Goal: Task Accomplishment & Management: Manage account settings

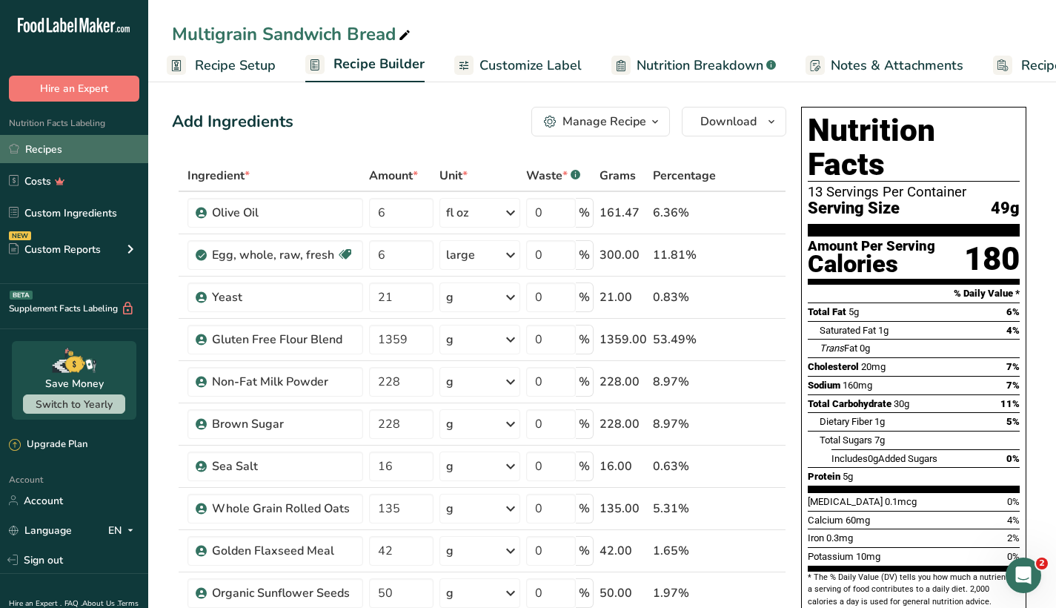
click at [64, 154] on link "Recipes" at bounding box center [74, 149] width 148 height 28
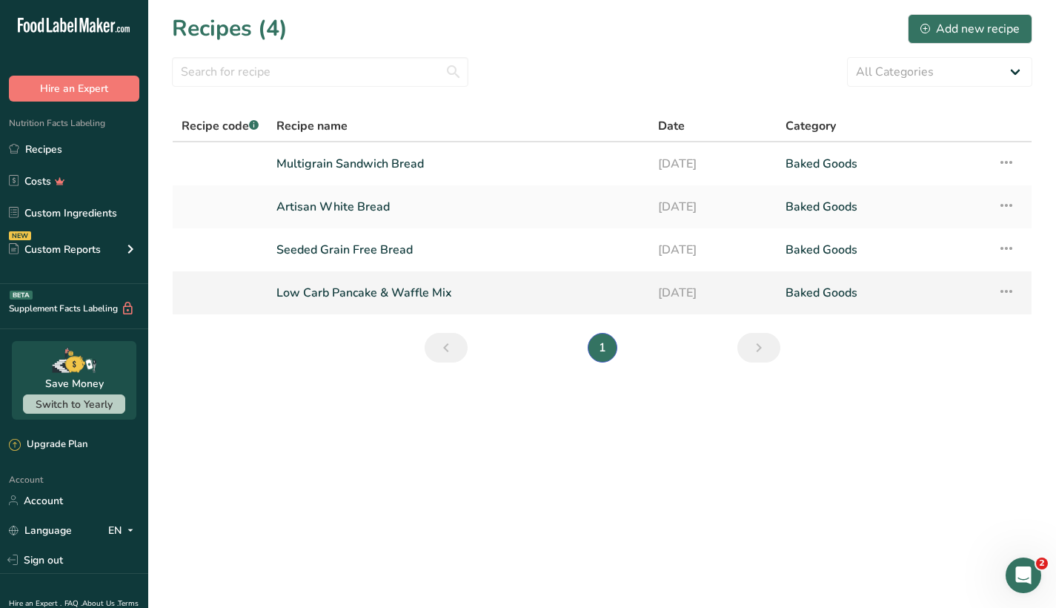
click at [404, 301] on link "Low Carb Pancake & Waffle Mix" at bounding box center [458, 292] width 364 height 31
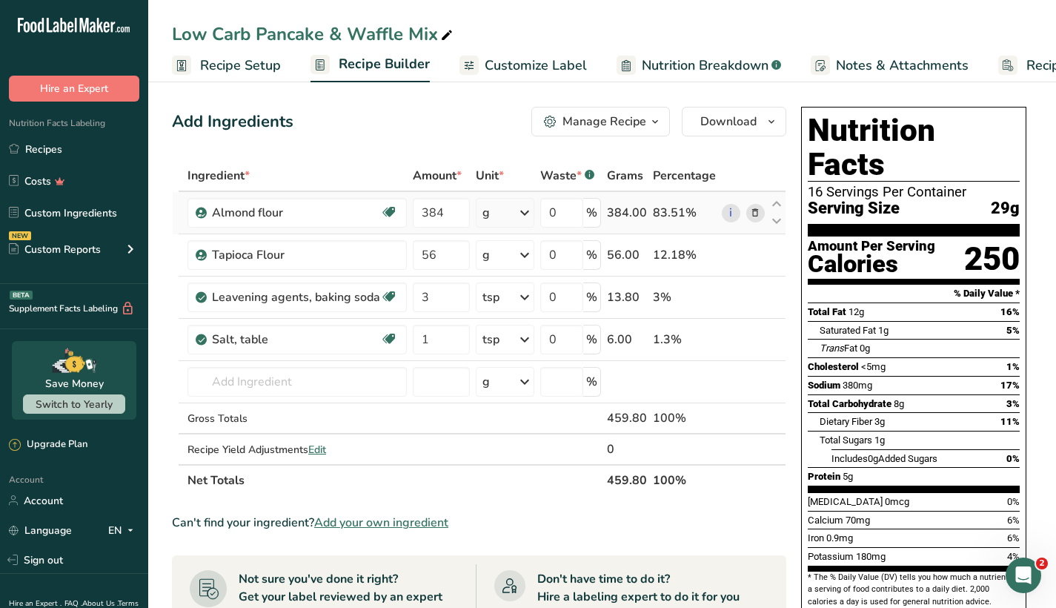
click at [751, 214] on icon at bounding box center [755, 213] width 10 height 16
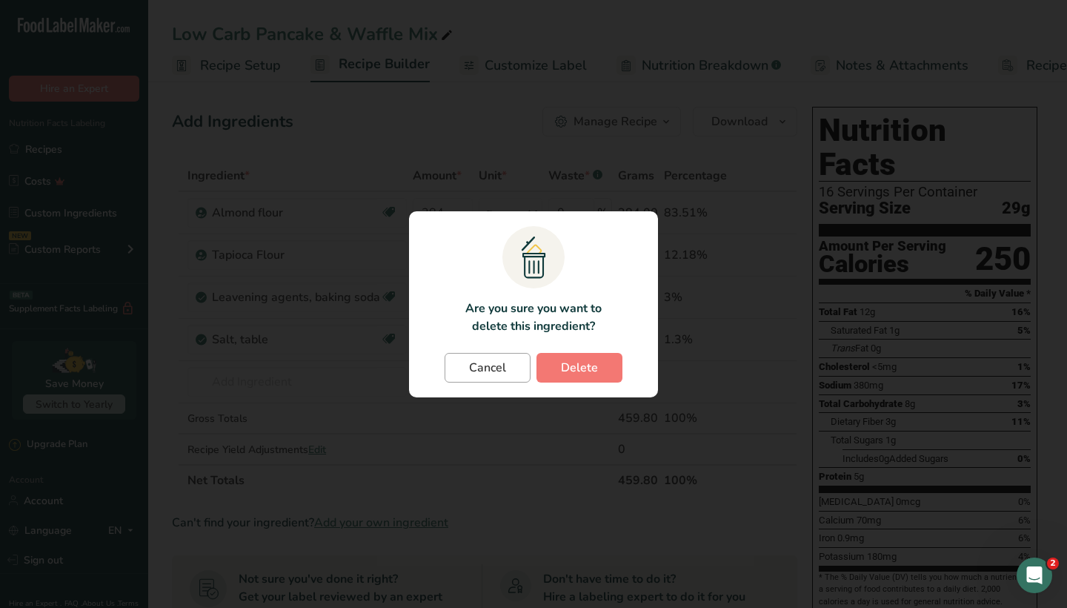
click at [483, 362] on span "Cancel" at bounding box center [487, 368] width 37 height 18
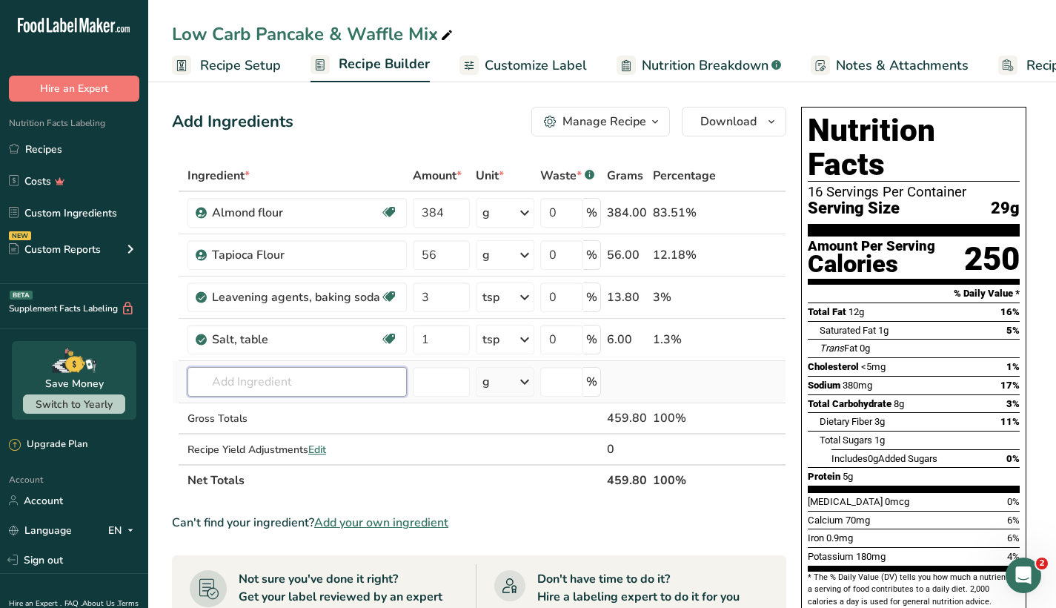
click at [304, 380] on input "text" at bounding box center [296, 382] width 219 height 30
type input "Almond Flour"
click at [284, 442] on div "Almond Flour" at bounding box center [285, 436] width 172 height 16
type input "Almond Flour"
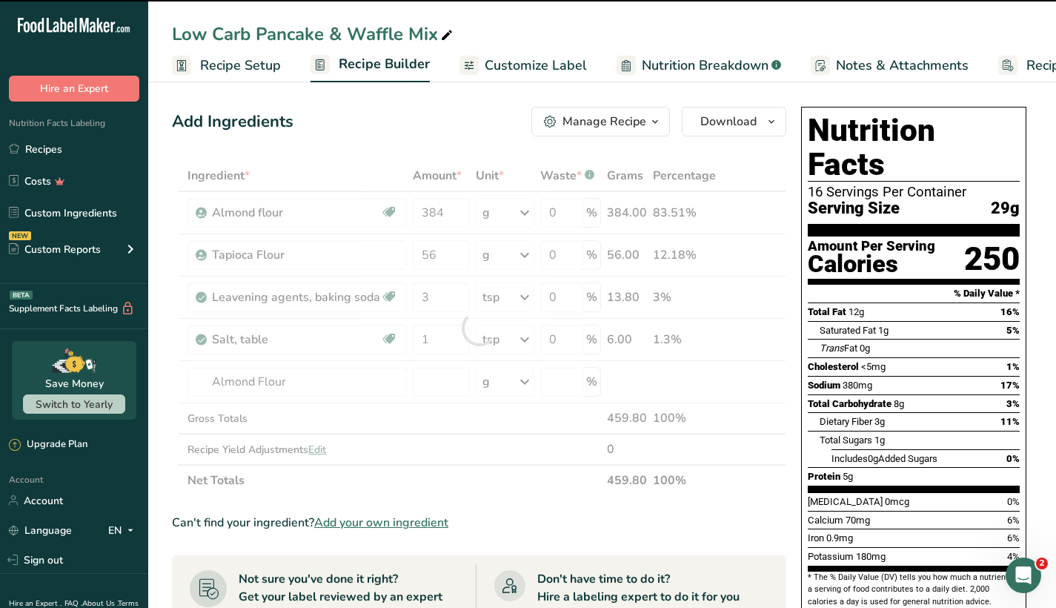
type input "0"
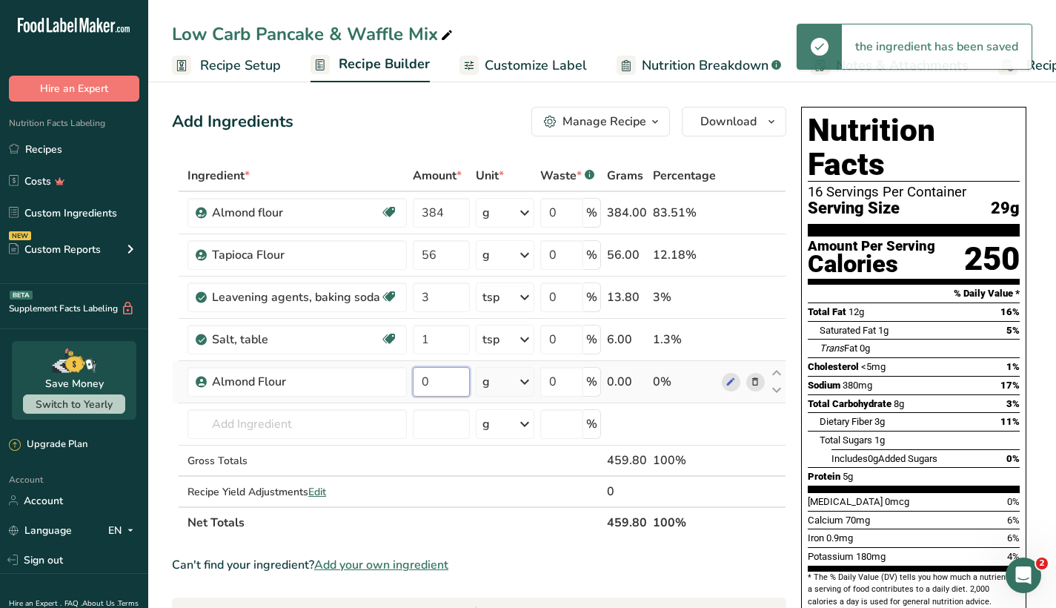
drag, startPoint x: 439, startPoint y: 385, endPoint x: 416, endPoint y: 384, distance: 23.7
click at [416, 384] on input "0" at bounding box center [441, 382] width 57 height 30
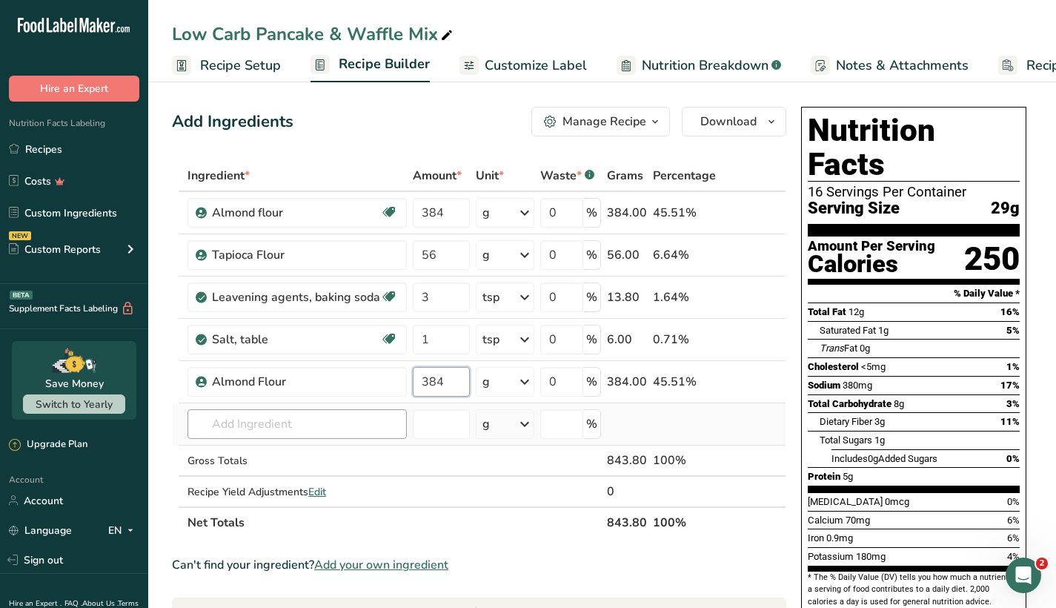
type input "384"
click at [329, 420] on div "Ingredient * Amount * Unit * Waste * .a-a{fill:#347362;}.b-a{fill:#fff;} Grams …" at bounding box center [479, 349] width 614 height 378
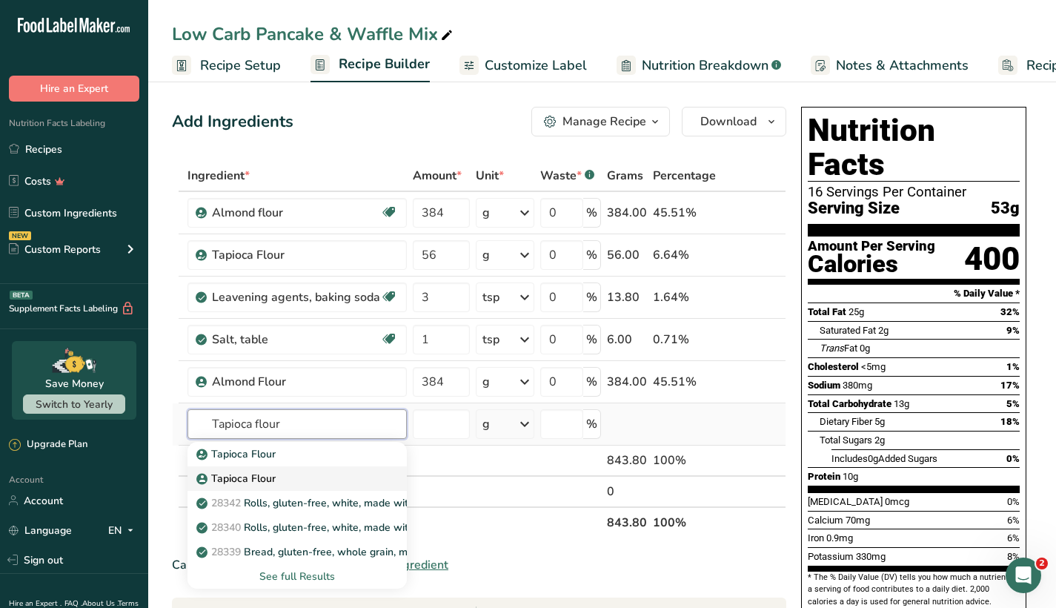
type input "Tapioca flour"
click at [315, 476] on div "Tapioca Flour" at bounding box center [285, 478] width 172 height 16
type input "Tapioca Flour"
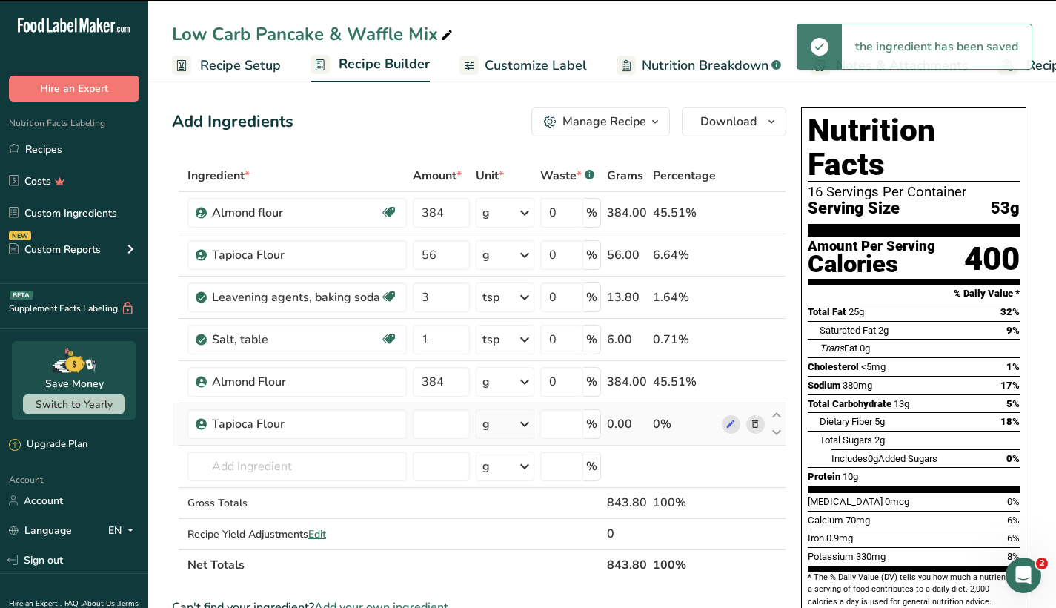
type input "0"
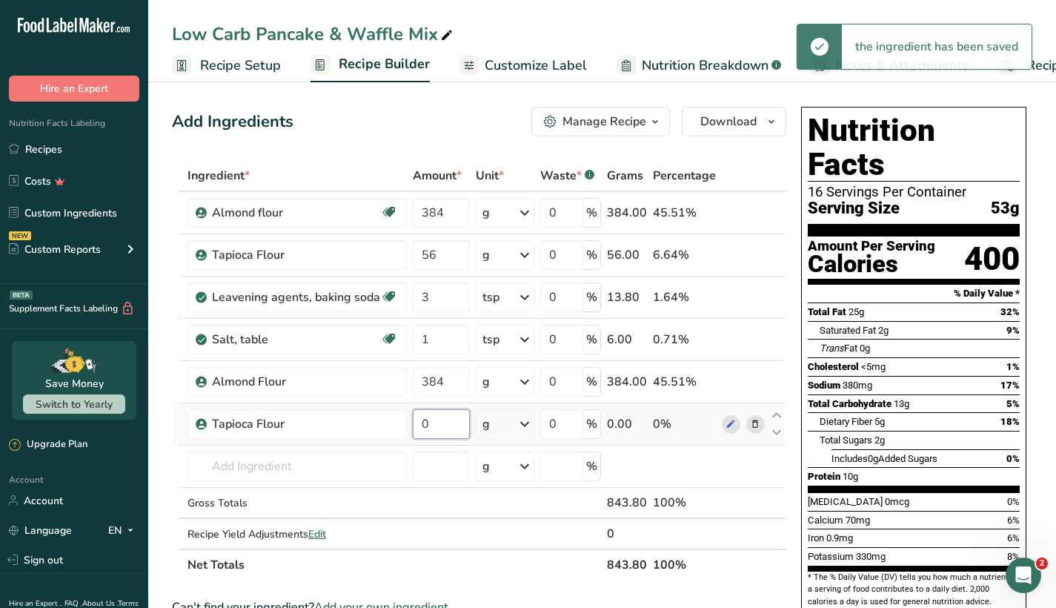
drag, startPoint x: 430, startPoint y: 423, endPoint x: 416, endPoint y: 423, distance: 14.1
click at [416, 423] on input "0" at bounding box center [441, 424] width 57 height 30
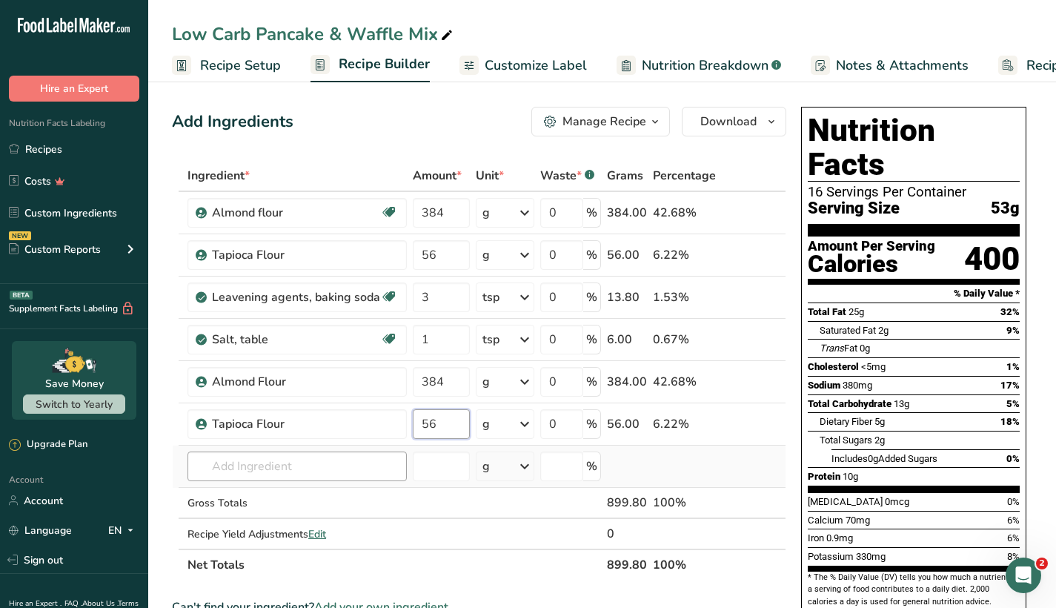
type input "56"
click at [319, 474] on div "Ingredient * Amount * Unit * Waste * .a-a{fill:#347362;}.b-a{fill:#fff;} Grams …" at bounding box center [479, 370] width 614 height 420
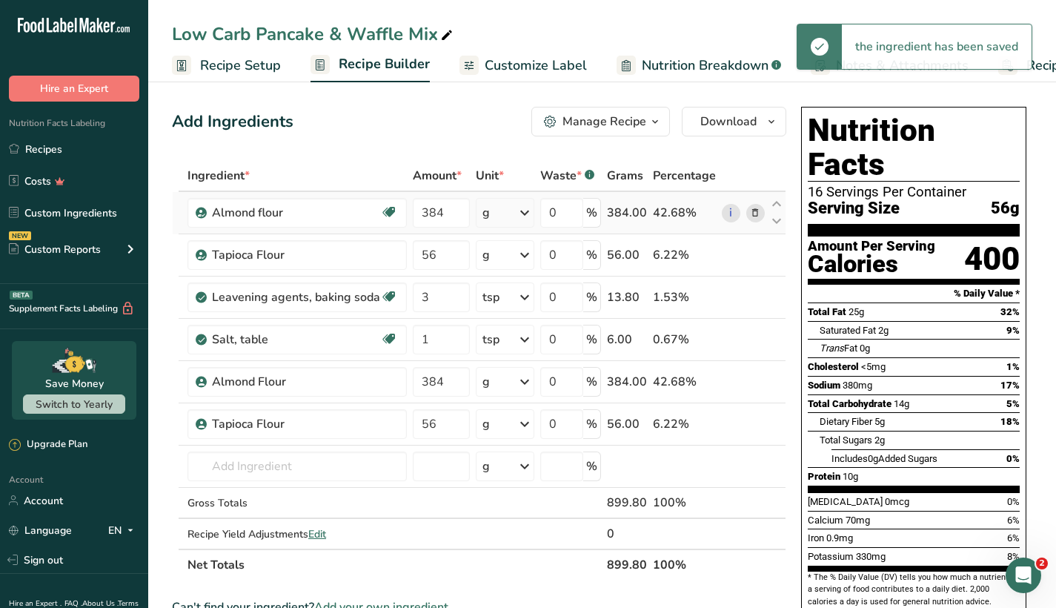
click at [753, 213] on icon at bounding box center [755, 213] width 10 height 16
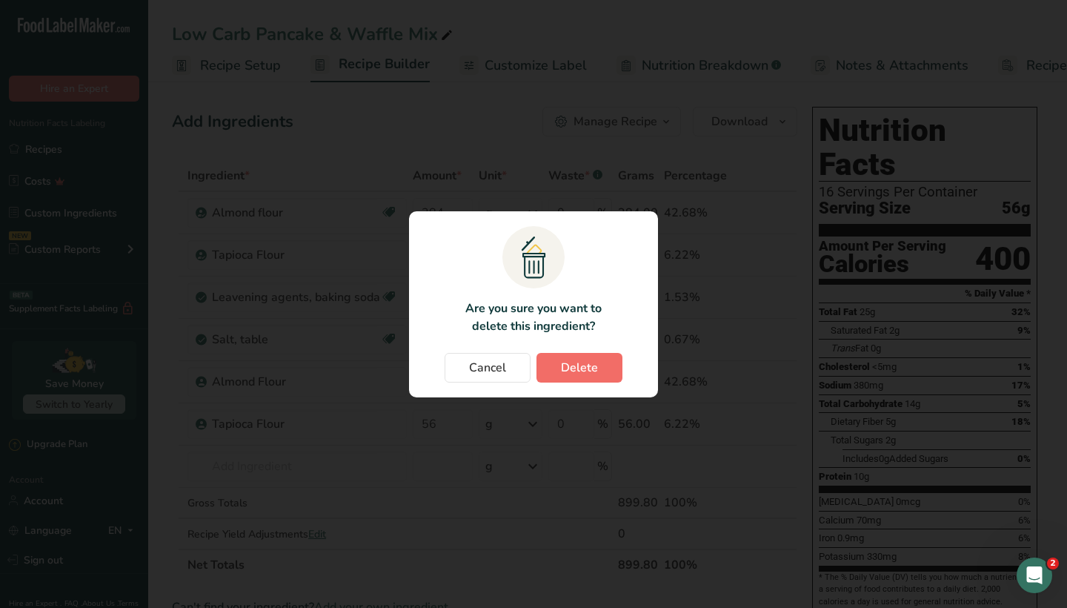
click at [596, 363] on span "Delete" at bounding box center [579, 368] width 37 height 18
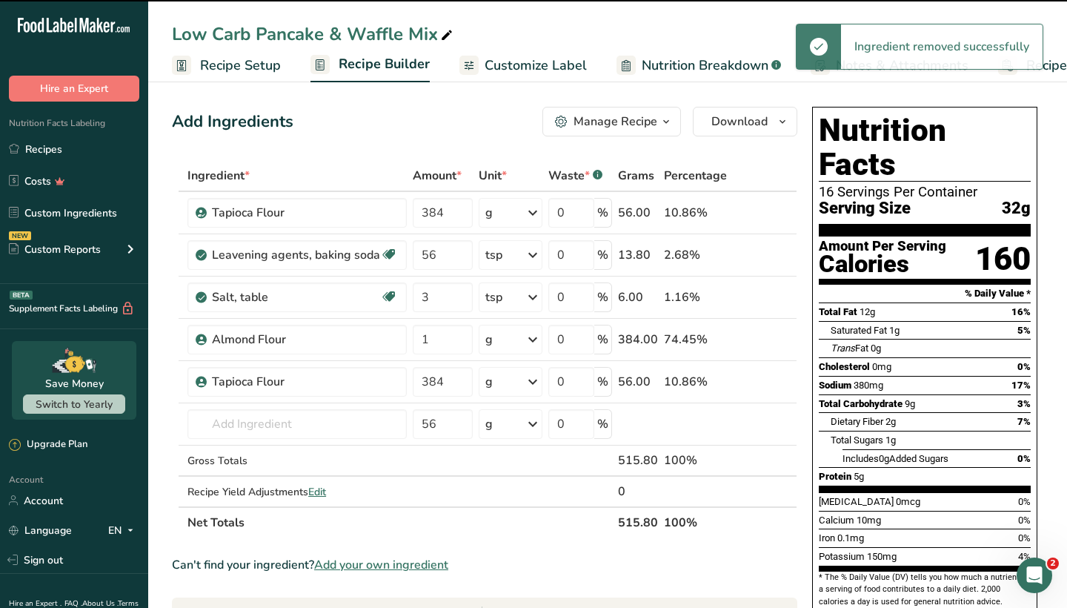
type input "56"
type input "3"
type input "1"
type input "384"
type input "56"
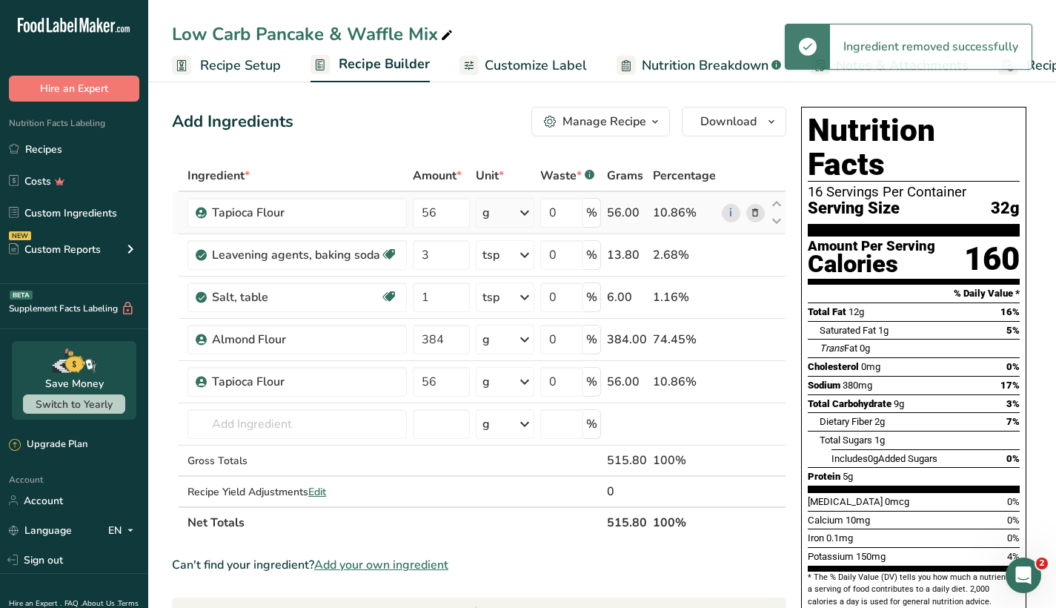
click at [753, 211] on icon at bounding box center [755, 213] width 10 height 16
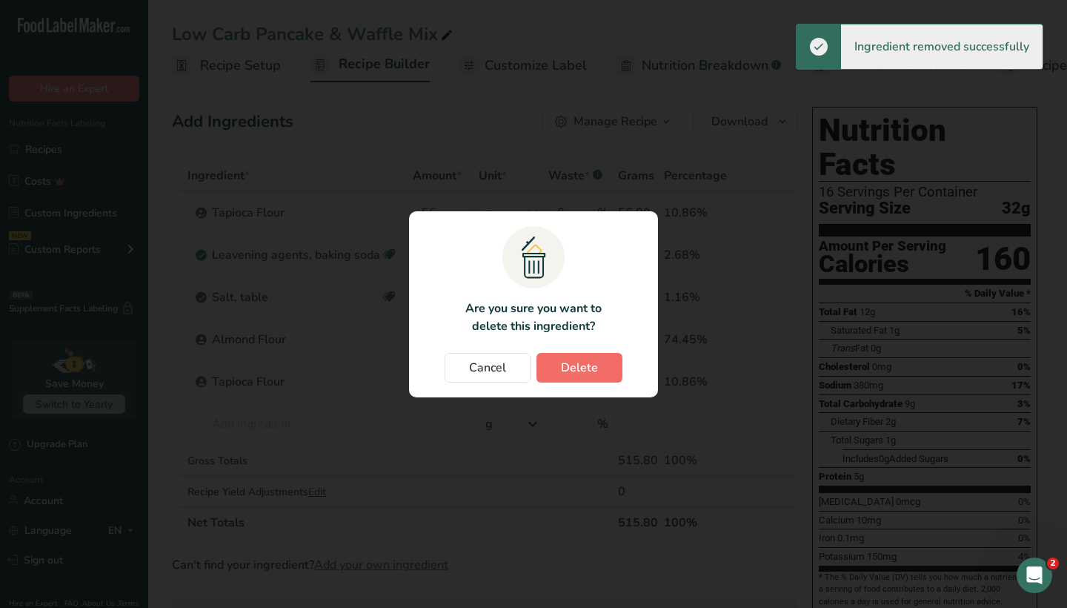
click at [588, 372] on span "Delete" at bounding box center [579, 368] width 37 height 18
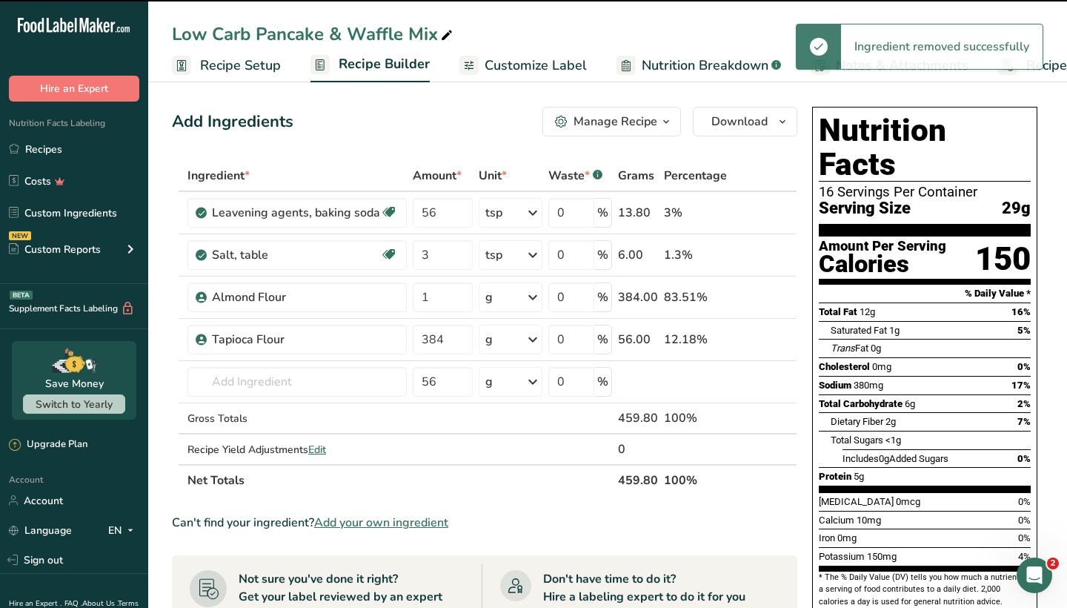
type input "3"
type input "1"
type input "384"
type input "56"
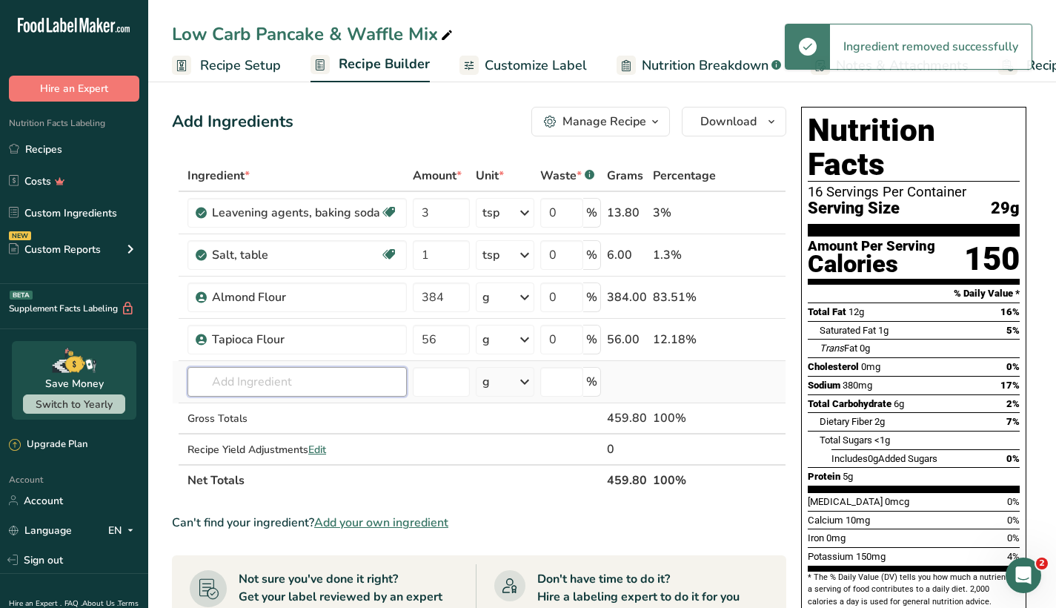
click at [279, 376] on input "text" at bounding box center [296, 382] width 219 height 30
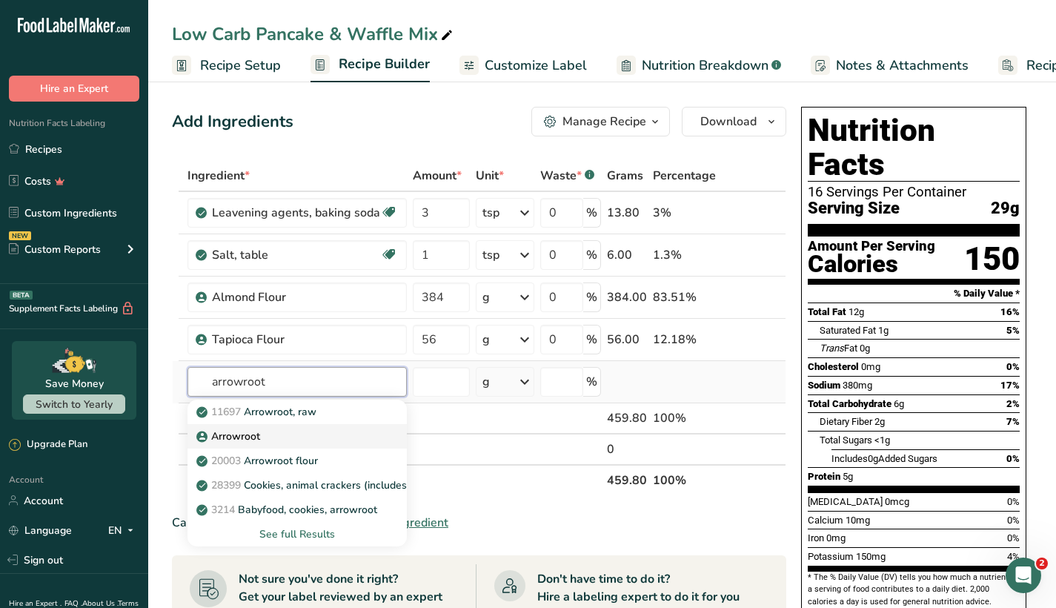
type input "arrowroot"
click at [254, 439] on p "Arrowroot" at bounding box center [229, 436] width 61 height 16
type input "Arrowroot"
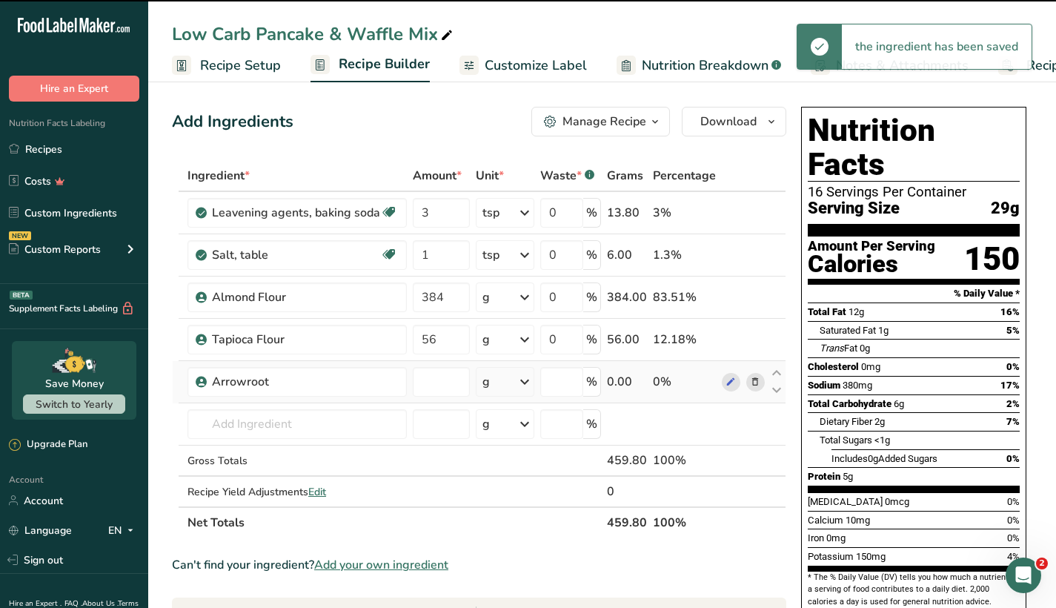
type input "0"
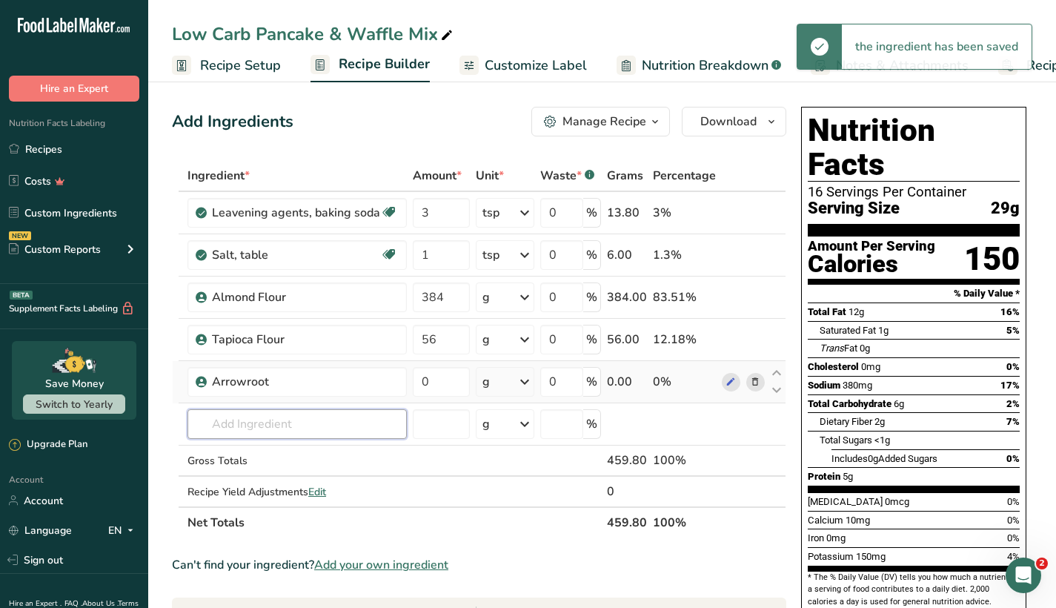
click at [259, 422] on input "text" at bounding box center [296, 424] width 219 height 30
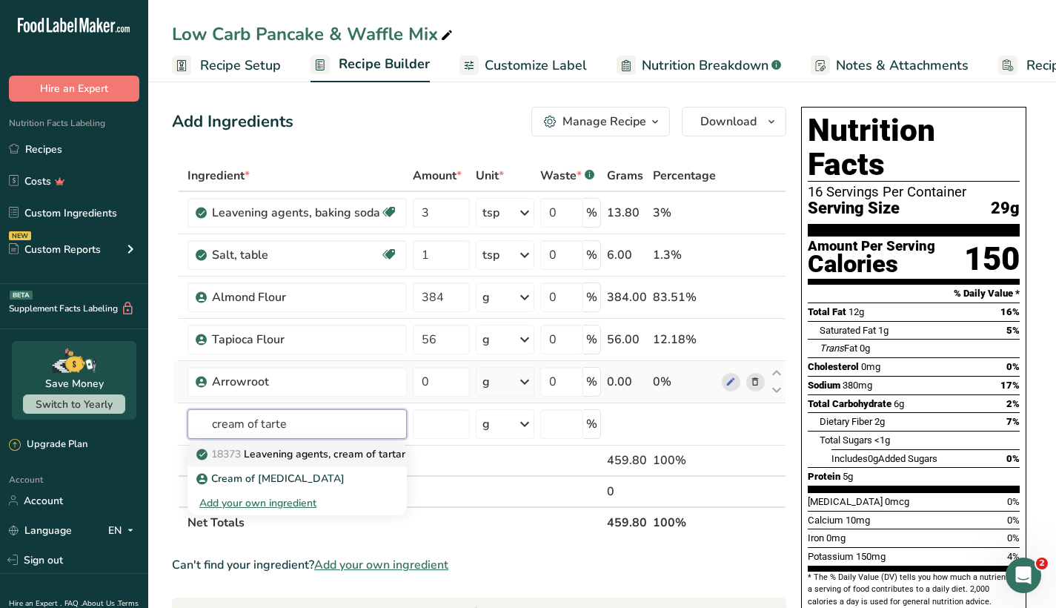
type input "cream of taste"
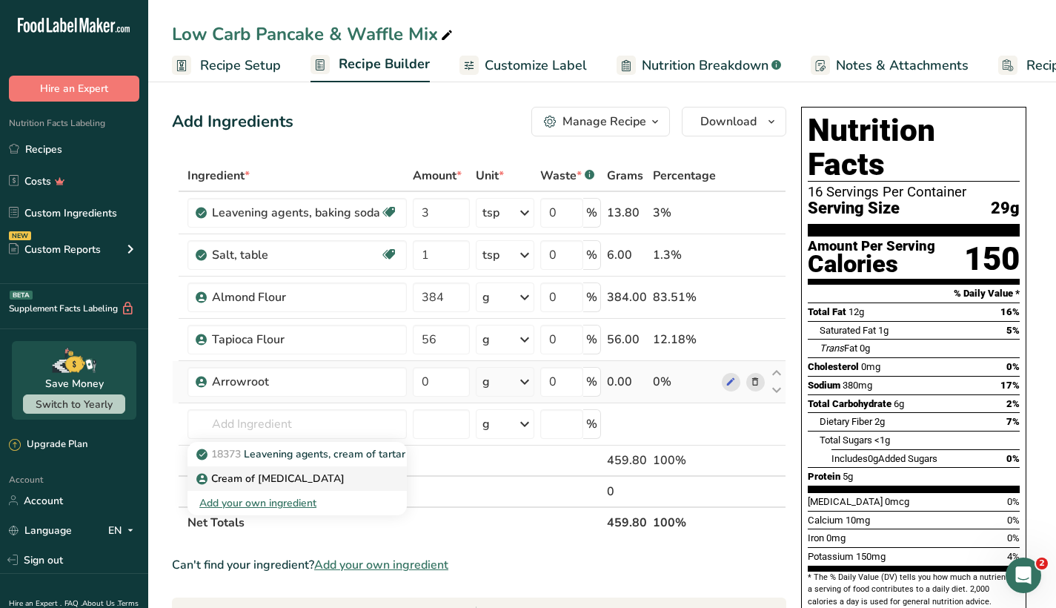
drag, startPoint x: 260, startPoint y: 450, endPoint x: 256, endPoint y: 477, distance: 27.8
click at [256, 477] on p "Cream of [MEDICAL_DATA]" at bounding box center [271, 478] width 145 height 16
type input "Cream of [MEDICAL_DATA]"
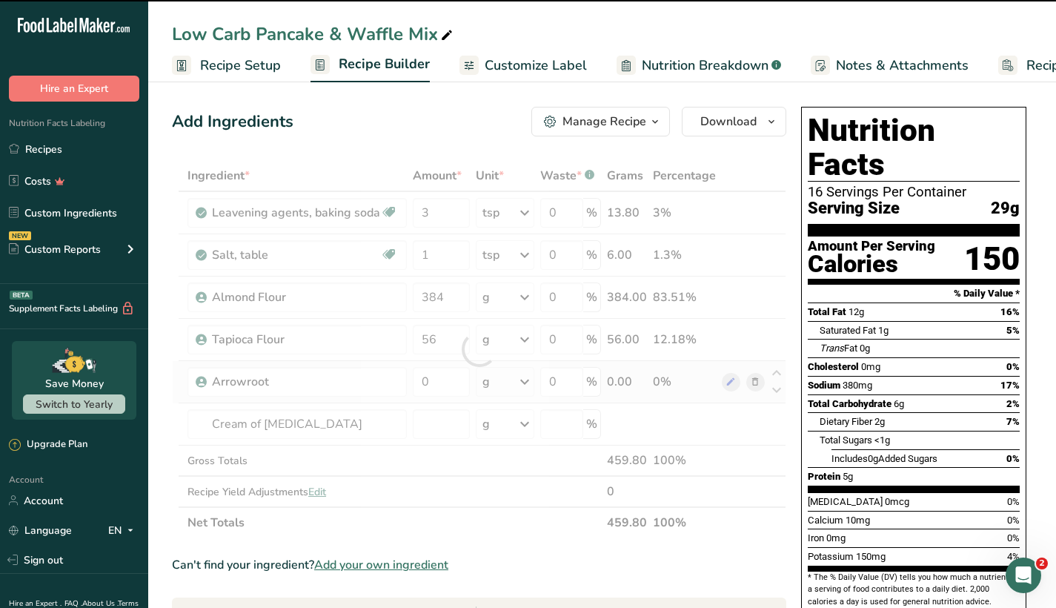
type input "0"
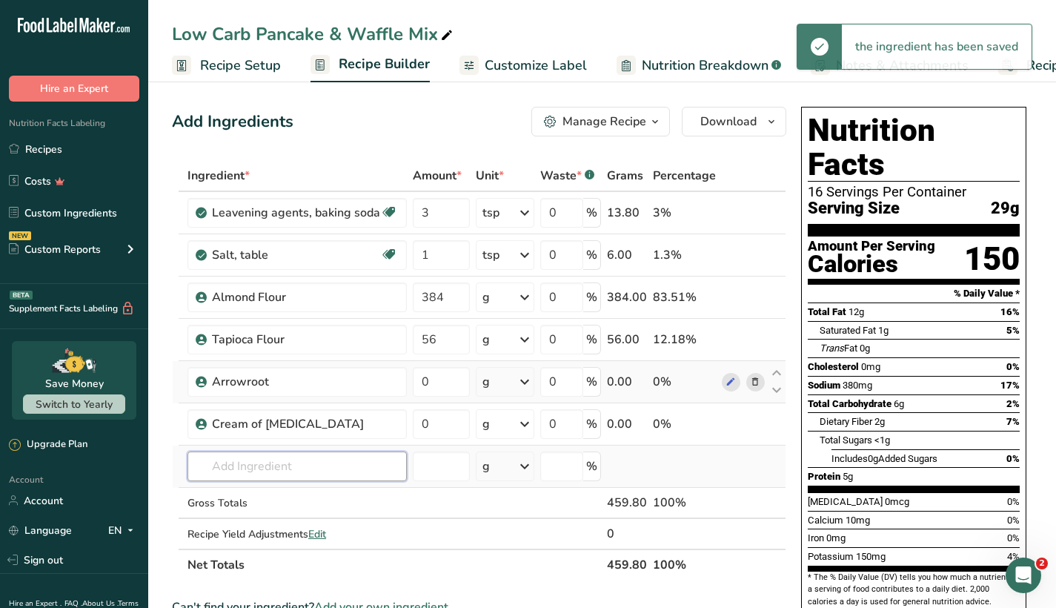
click at [268, 470] on input "text" at bounding box center [296, 466] width 219 height 30
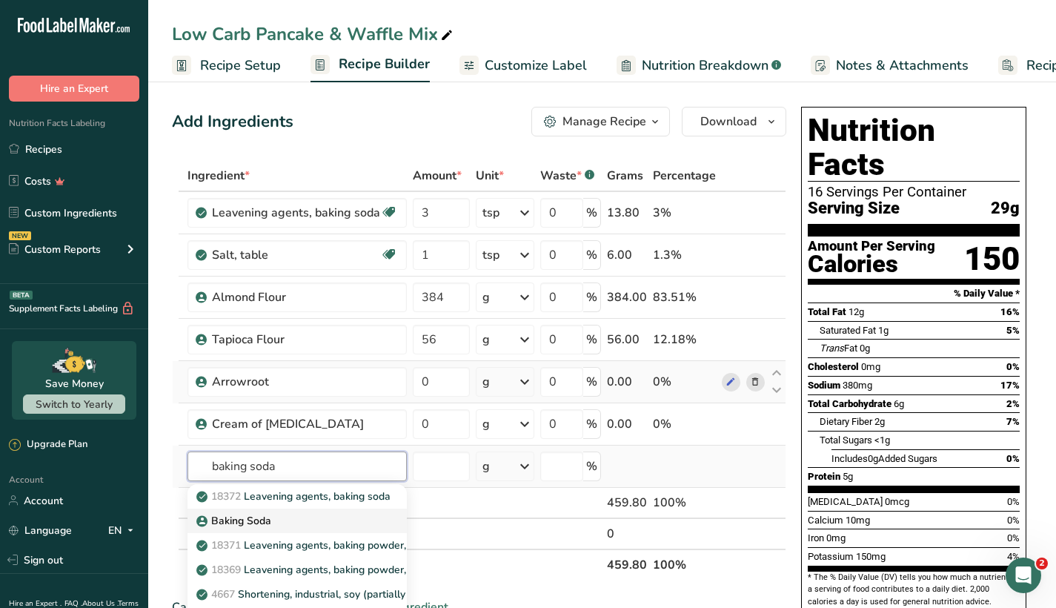
type input "baking soda"
click at [267, 521] on p "Baking Soda" at bounding box center [235, 521] width 72 height 16
type input "Baking Soda"
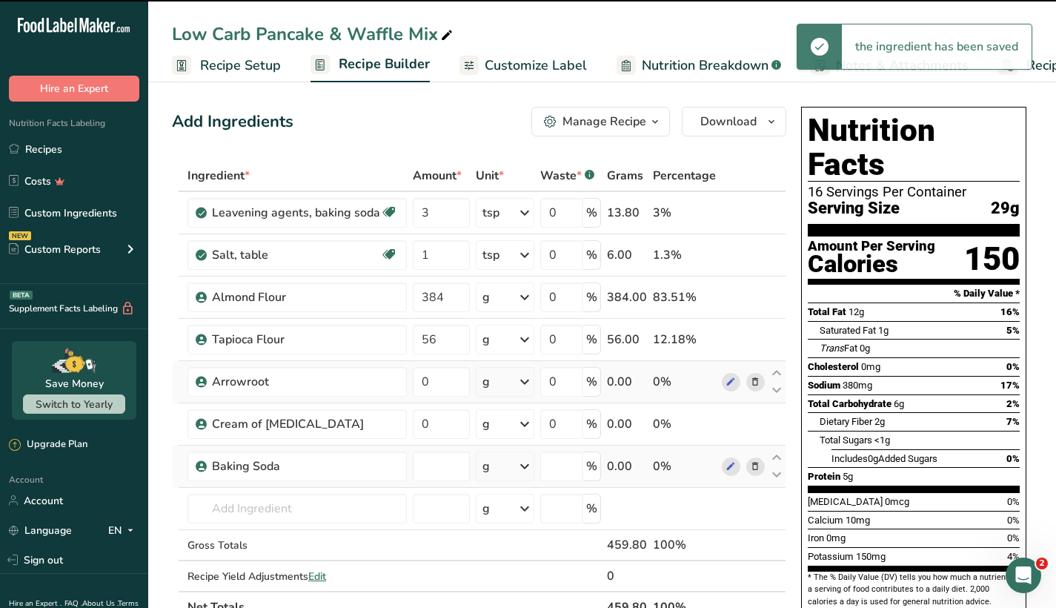
type input "0"
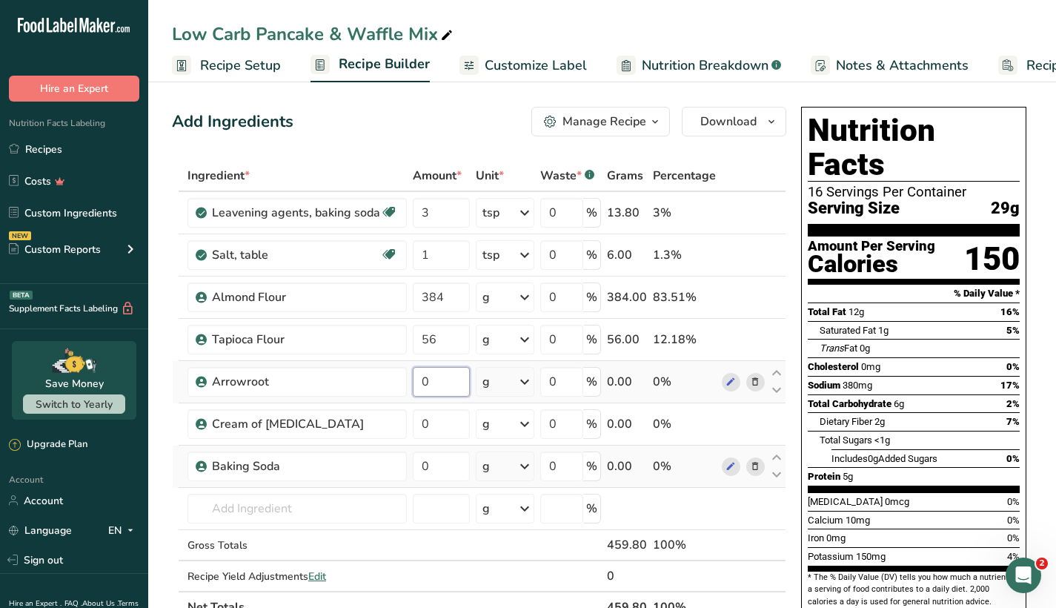
drag, startPoint x: 443, startPoint y: 385, endPoint x: 413, endPoint y: 386, distance: 29.7
click at [413, 386] on input "0" at bounding box center [441, 382] width 57 height 30
type input "5"
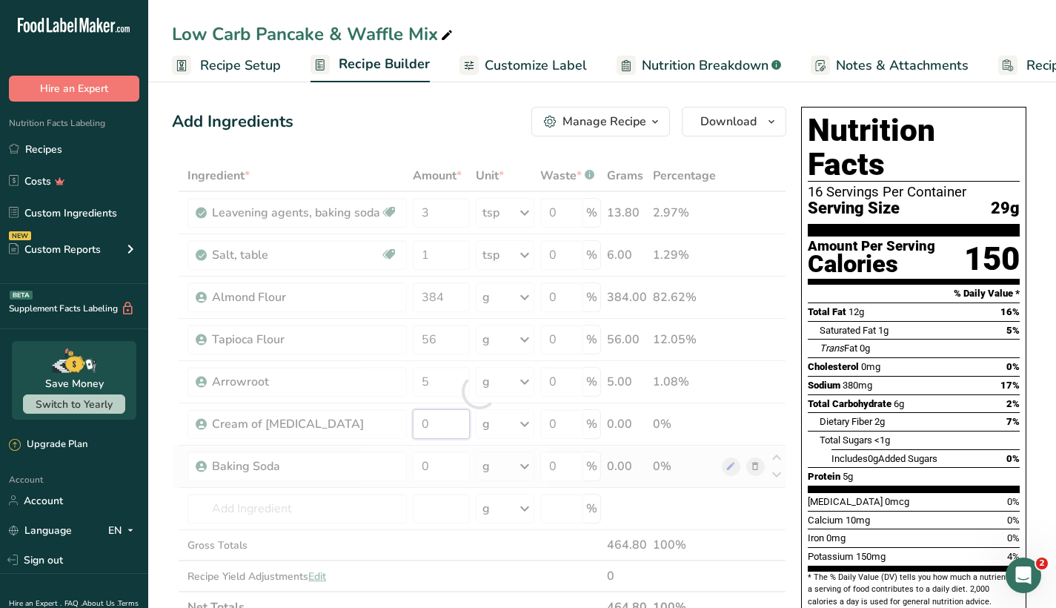
drag, startPoint x: 436, startPoint y: 422, endPoint x: 396, endPoint y: 422, distance: 40.7
click at [396, 422] on div "Ingredient * Amount * Unit * Waste * .a-a{fill:#347362;}.b-a{fill:#fff;} Grams …" at bounding box center [479, 391] width 614 height 462
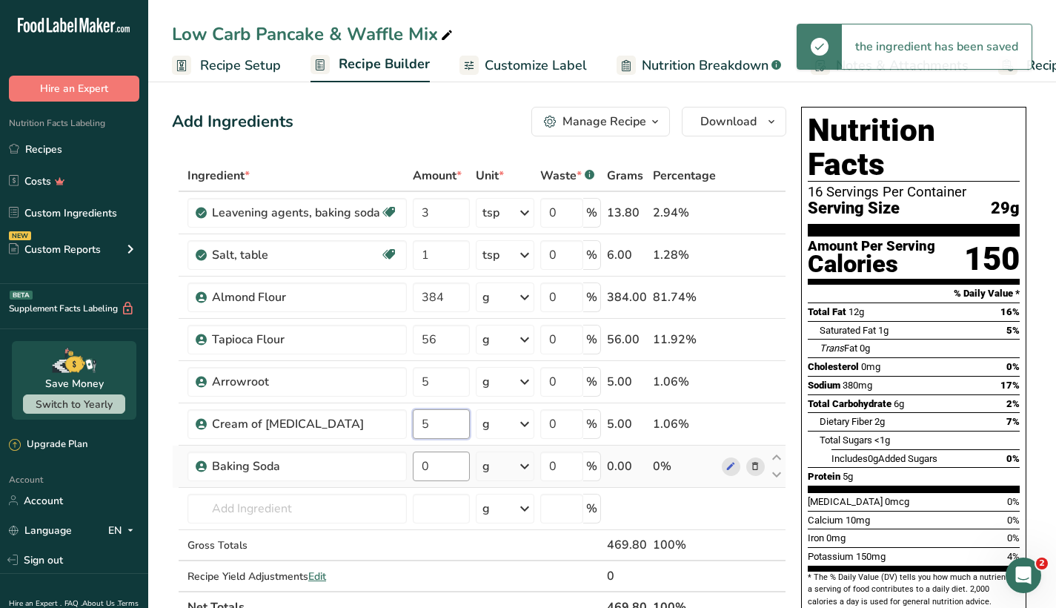
type input "5"
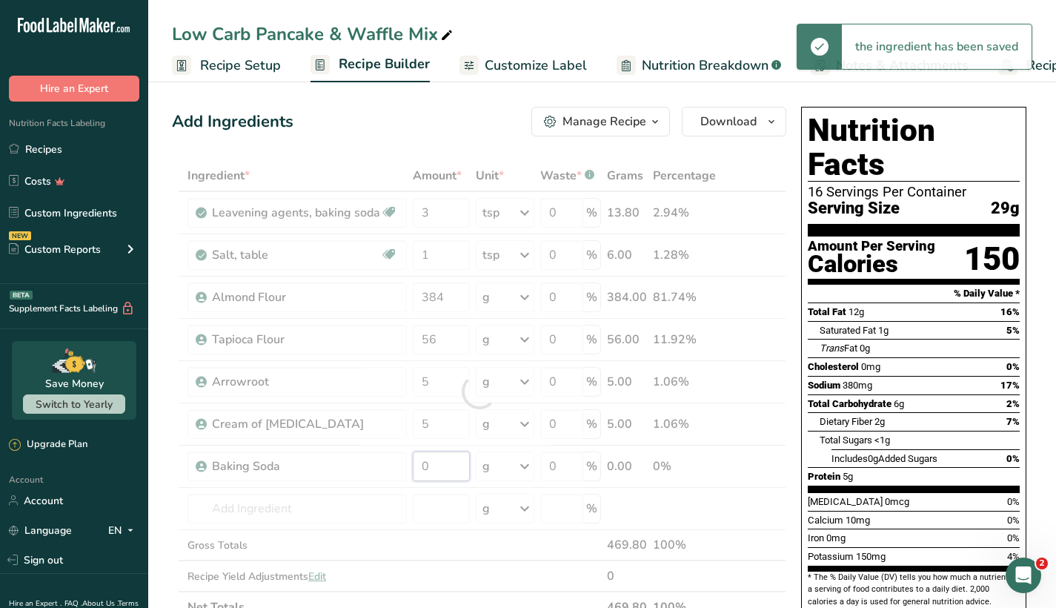
drag, startPoint x: 435, startPoint y: 462, endPoint x: 386, endPoint y: 461, distance: 48.9
click at [386, 461] on div "Ingredient * Amount * Unit * Waste * .a-a{fill:#347362;}.b-a{fill:#fff;} Grams …" at bounding box center [479, 391] width 614 height 462
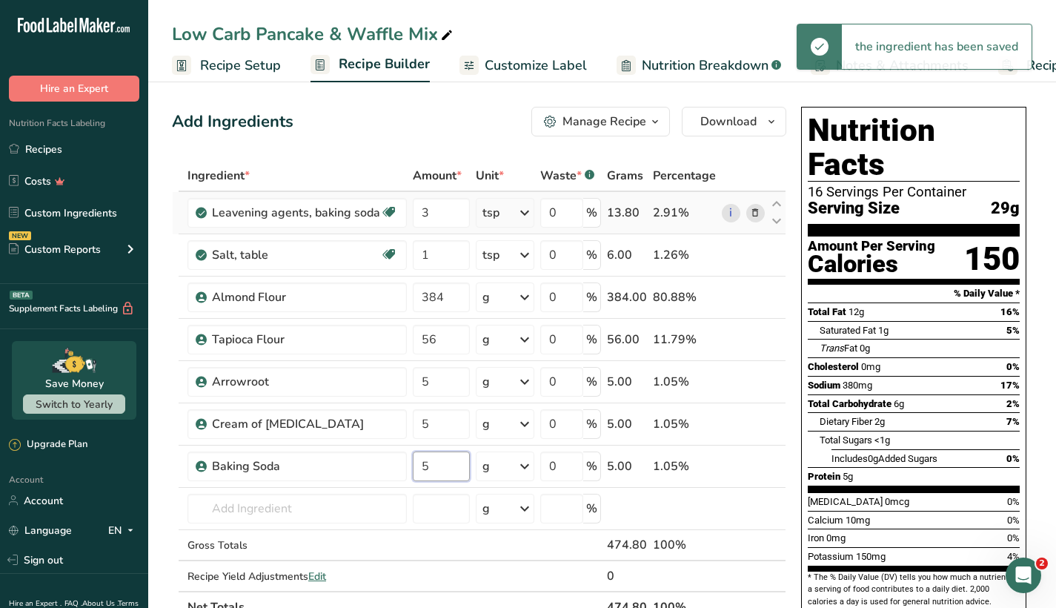
type input "5"
click at [758, 213] on div "Ingredient * Amount * Unit * Waste * .a-a{fill:#347362;}.b-a{fill:#fff;} Grams …" at bounding box center [479, 391] width 614 height 462
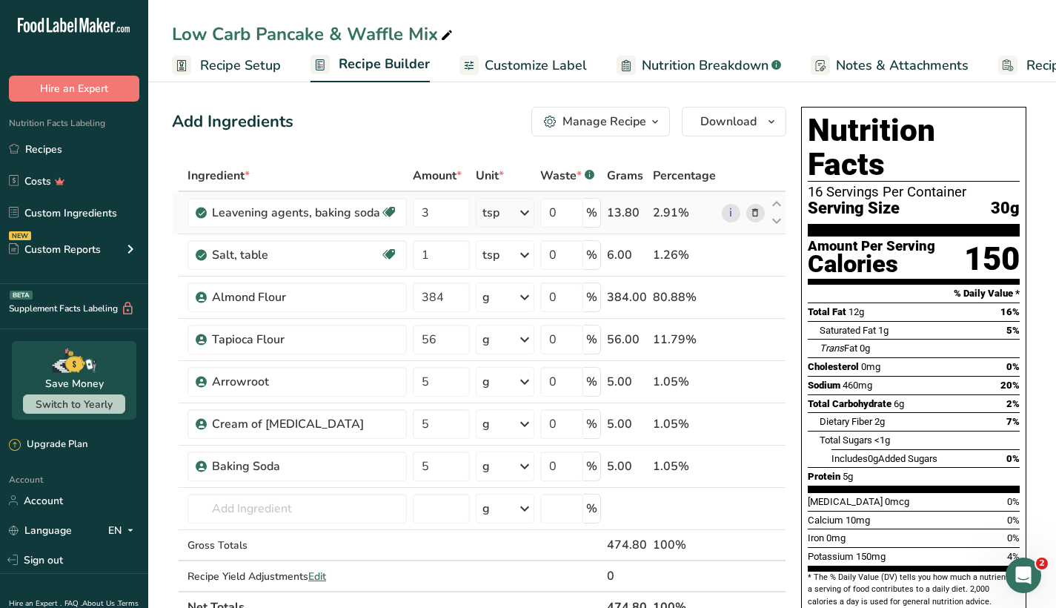
click at [753, 213] on icon at bounding box center [755, 213] width 10 height 16
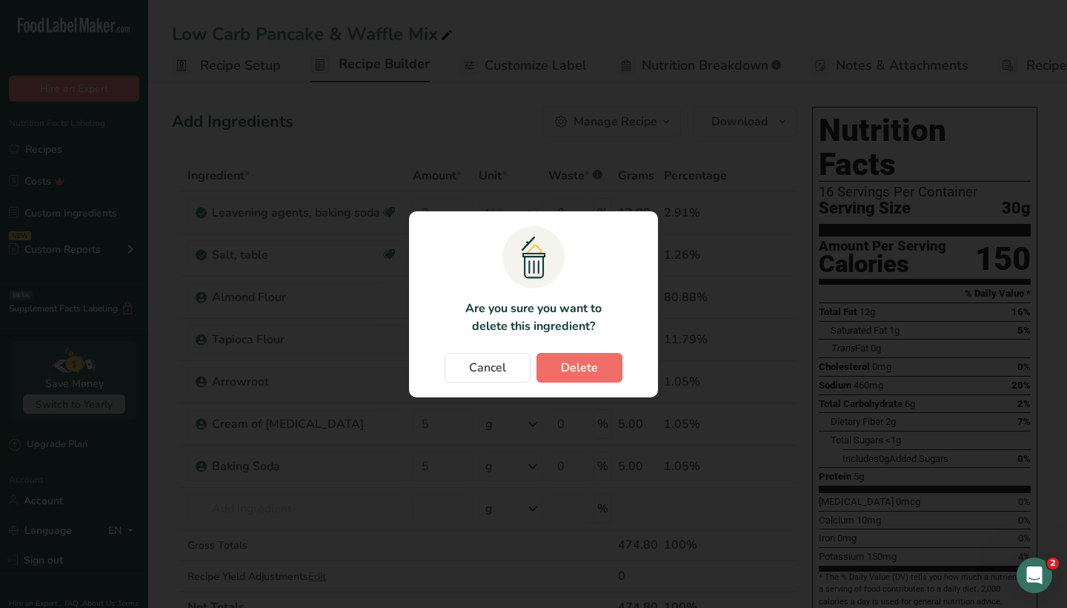
click at [574, 366] on span "Delete" at bounding box center [579, 368] width 37 height 18
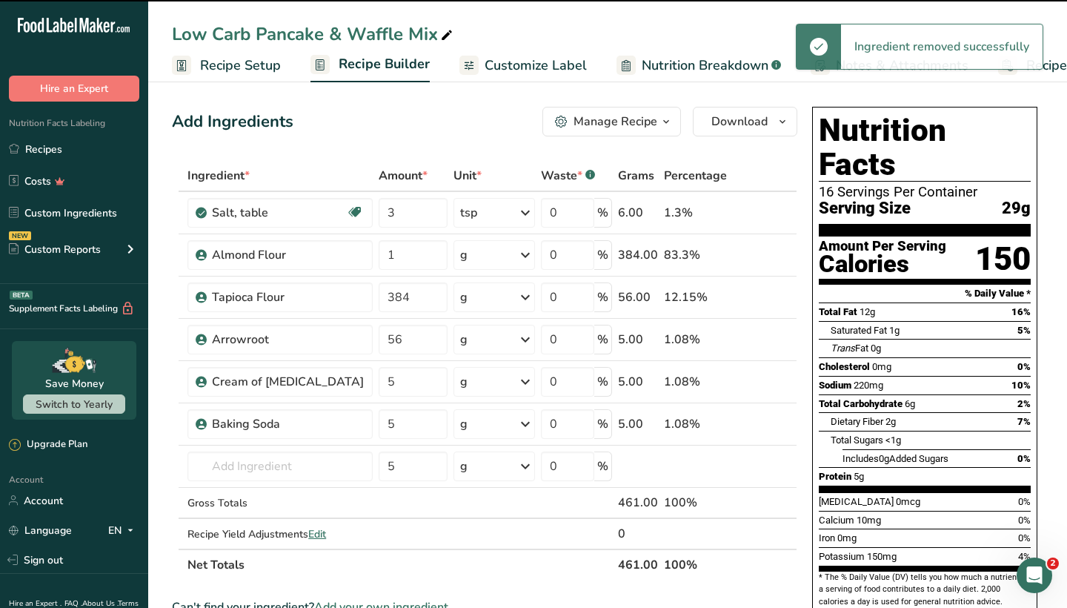
type input "1"
type input "384"
type input "56"
type input "5"
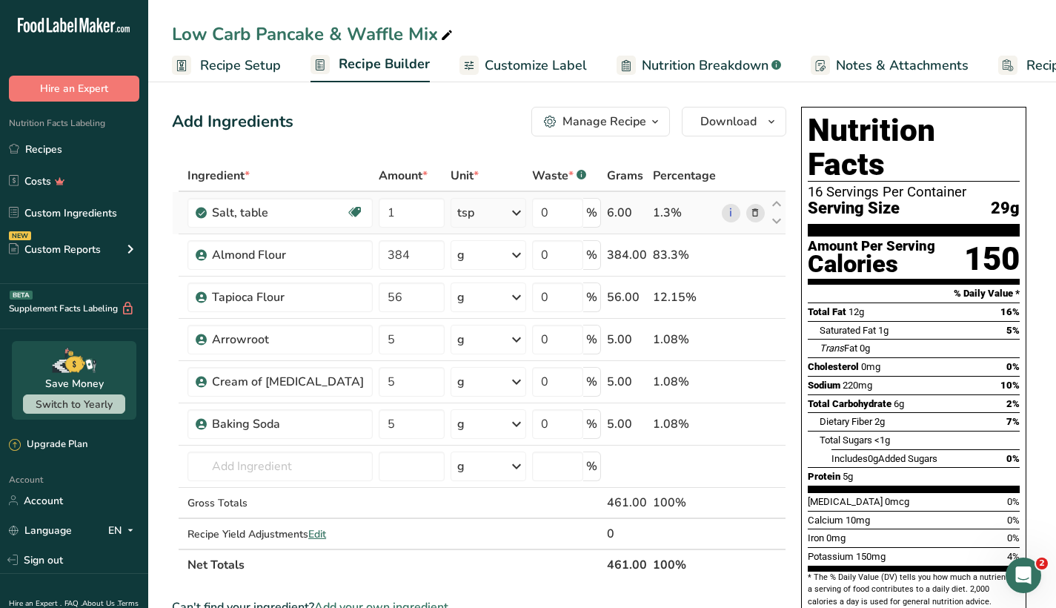
click at [759, 211] on icon at bounding box center [755, 213] width 10 height 16
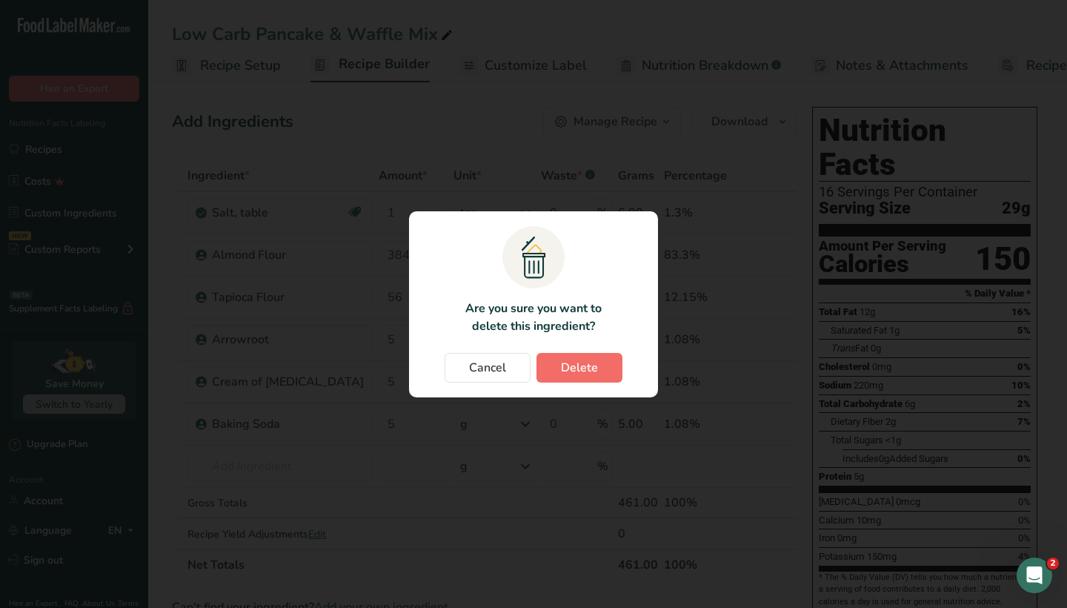
click at [587, 359] on span "Delete" at bounding box center [579, 368] width 37 height 18
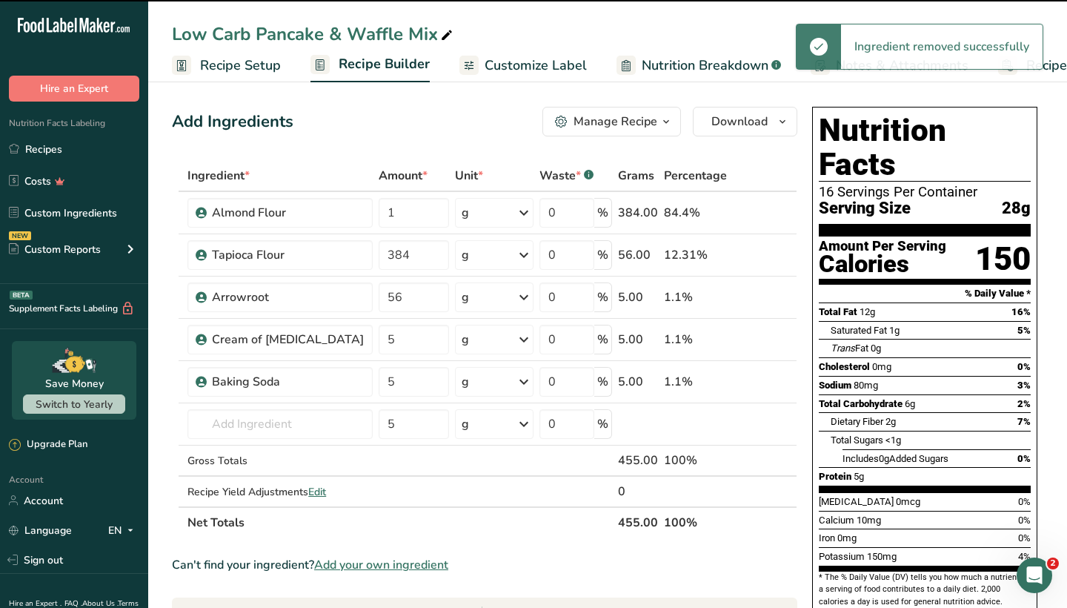
type input "384"
type input "56"
type input "5"
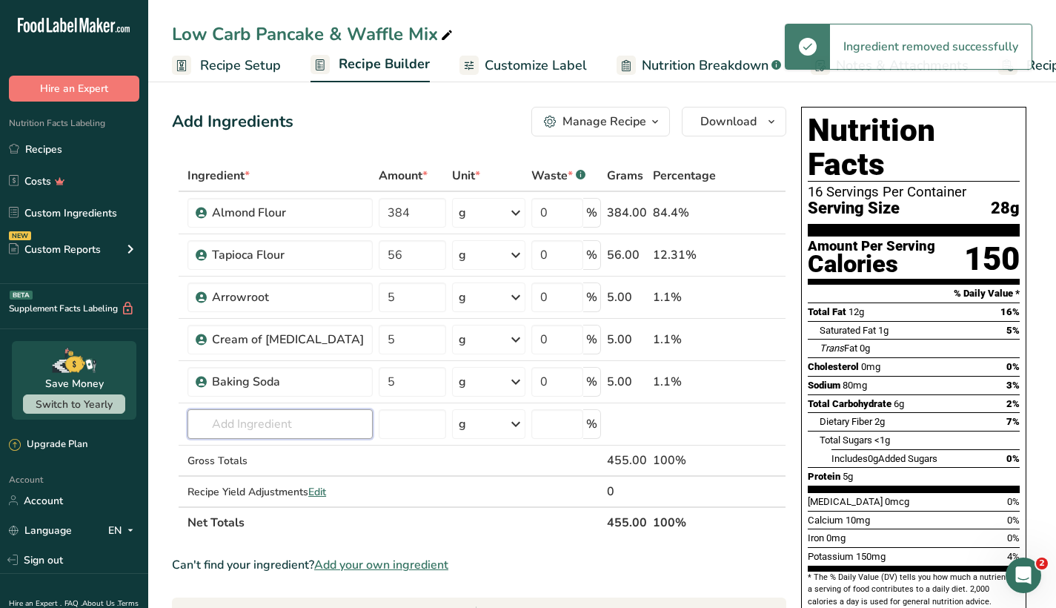
click at [270, 422] on input "text" at bounding box center [279, 424] width 185 height 30
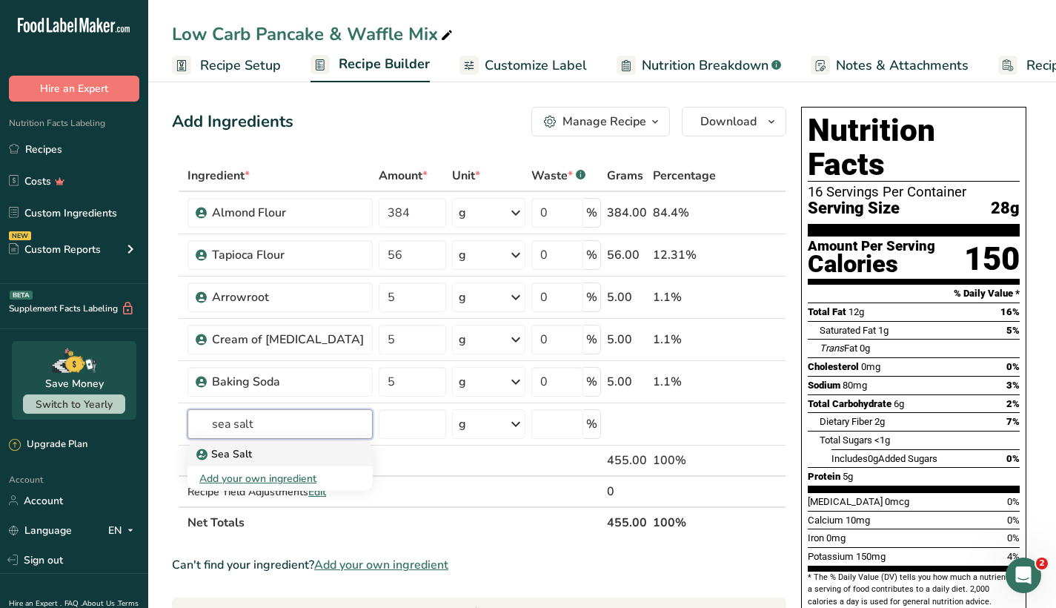
type input "sea salt"
click at [267, 451] on div "Sea Salt" at bounding box center [268, 454] width 138 height 16
type input "Sea Salt"
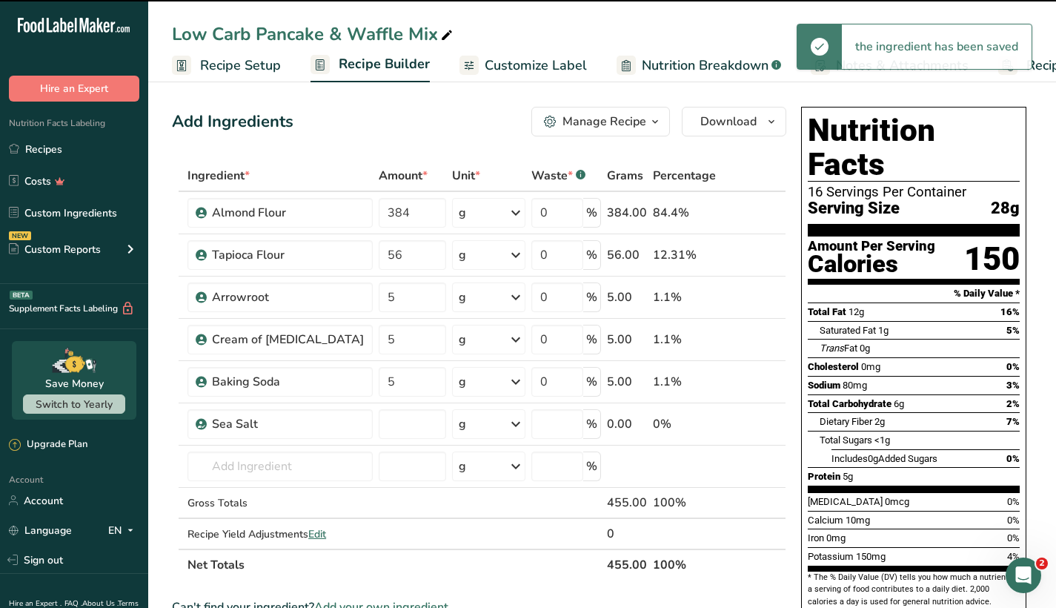
type input "0"
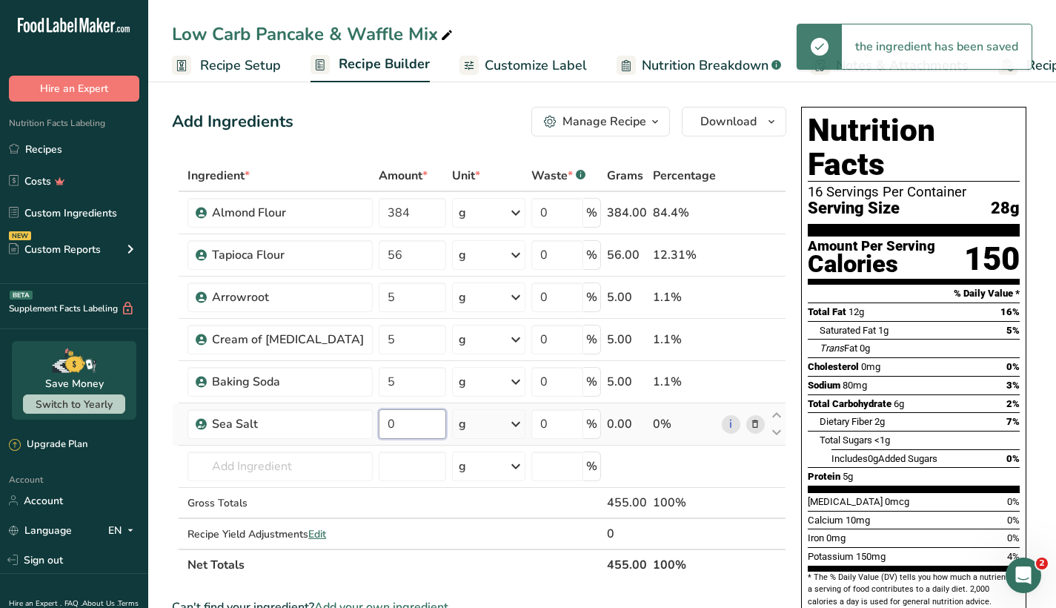
drag, startPoint x: 374, startPoint y: 422, endPoint x: 353, endPoint y: 422, distance: 21.5
click at [379, 422] on input "0" at bounding box center [412, 424] width 67 height 30
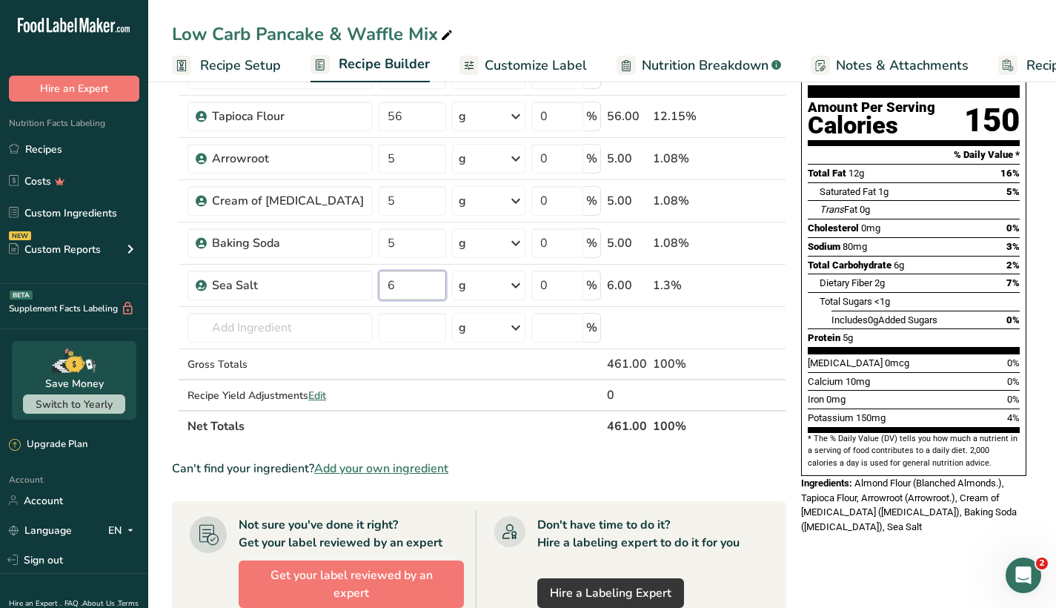
scroll to position [141, 0]
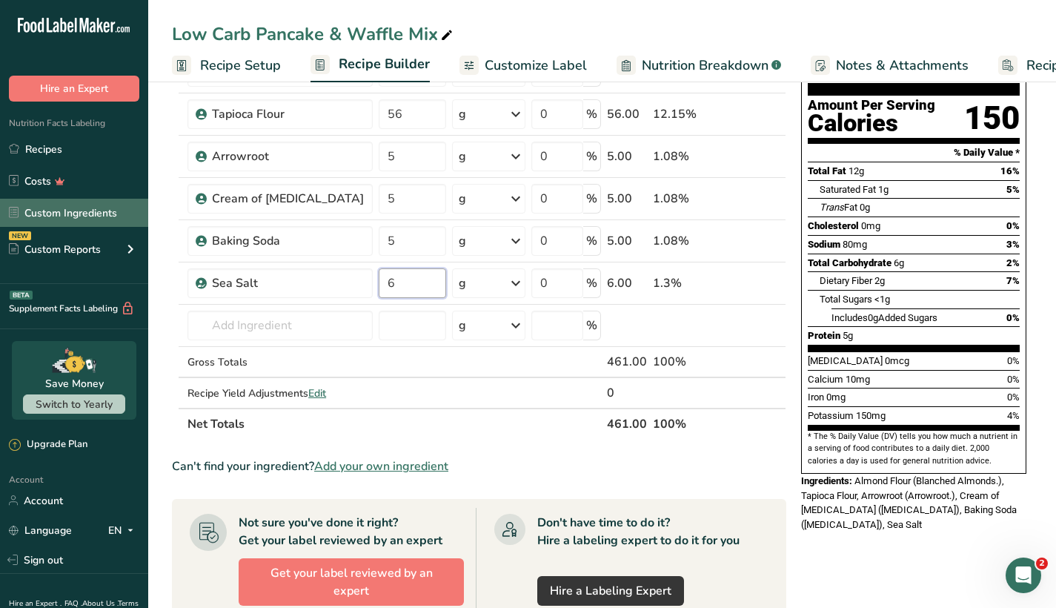
type input "6"
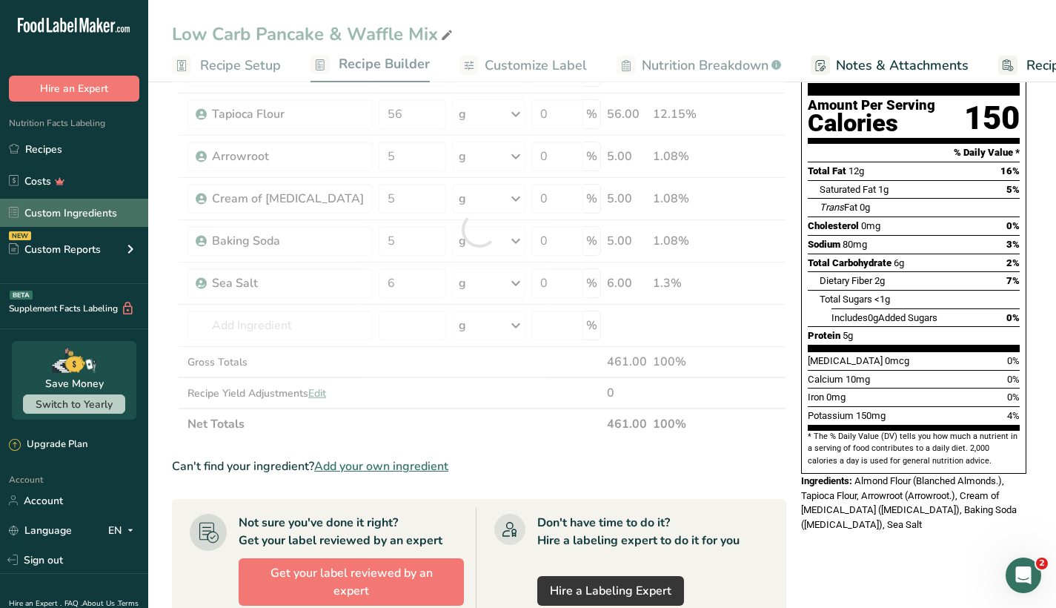
click at [94, 210] on link "Custom Ingredients" at bounding box center [74, 213] width 148 height 28
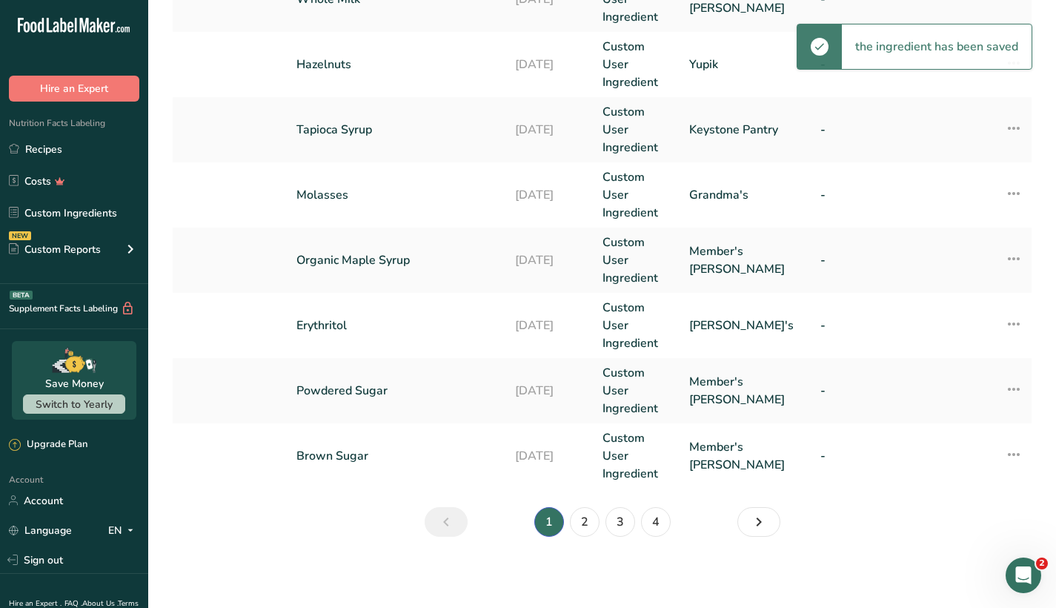
scroll to position [623, 0]
click at [580, 519] on link "2" at bounding box center [585, 522] width 30 height 30
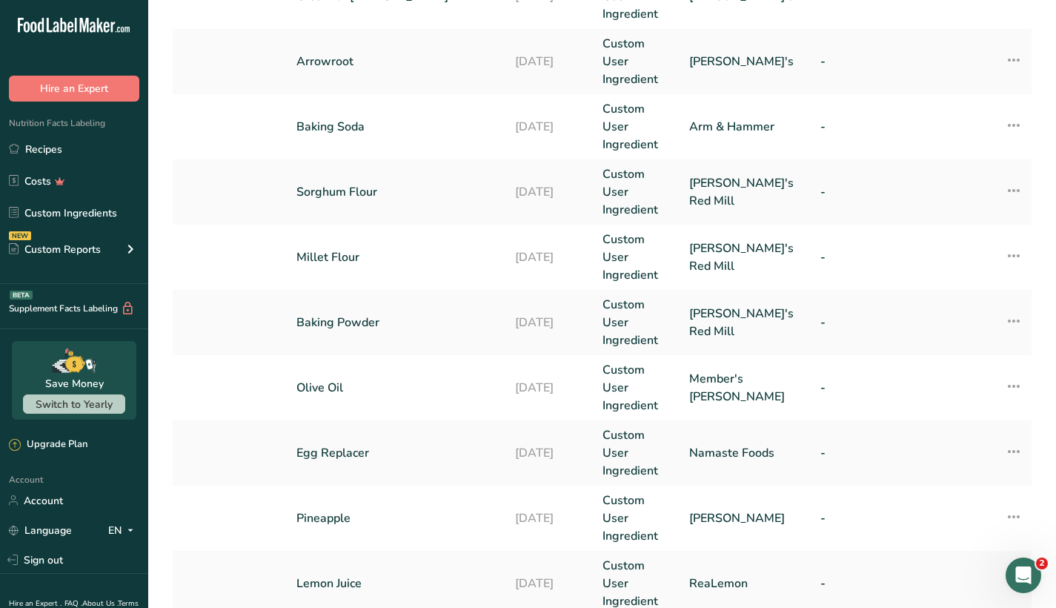
scroll to position [401, 0]
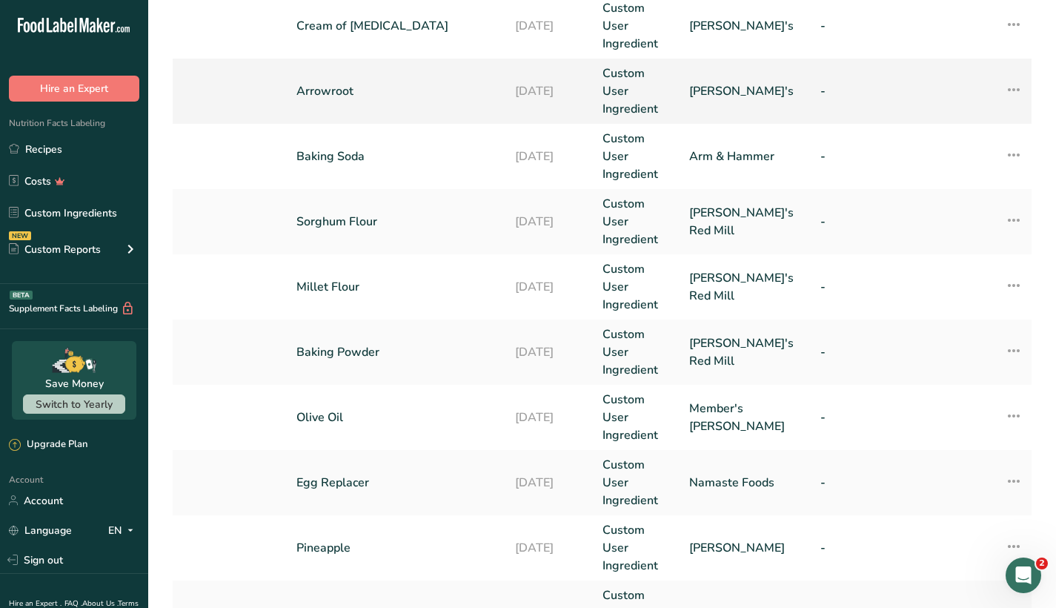
click at [420, 109] on td "Arrowroot" at bounding box center [396, 91] width 219 height 65
click at [422, 83] on link "Arrowroot" at bounding box center [396, 91] width 201 height 18
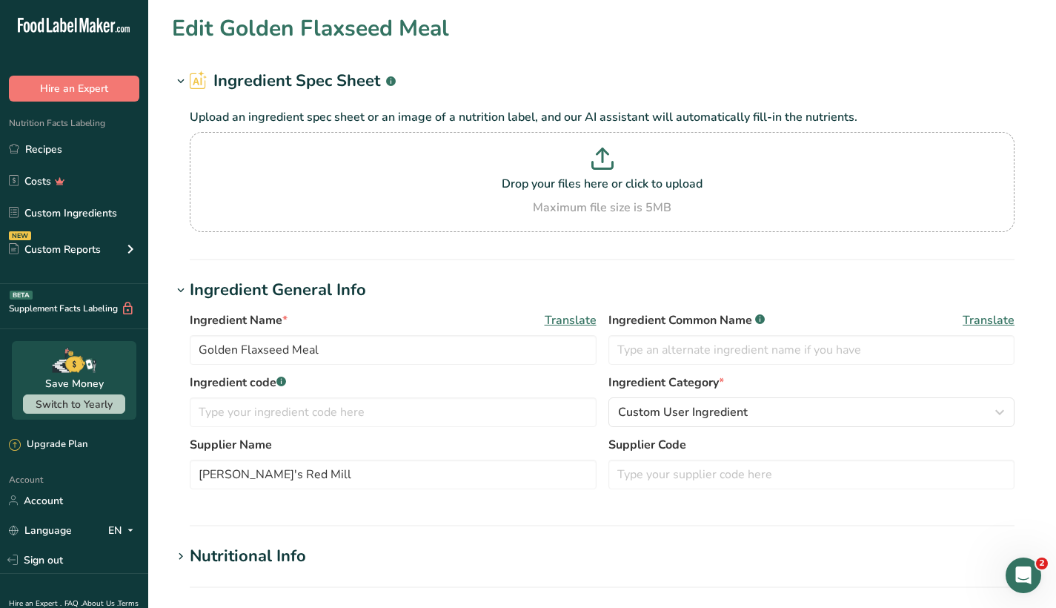
type input "Arrowroot"
type input "[PERSON_NAME]'s"
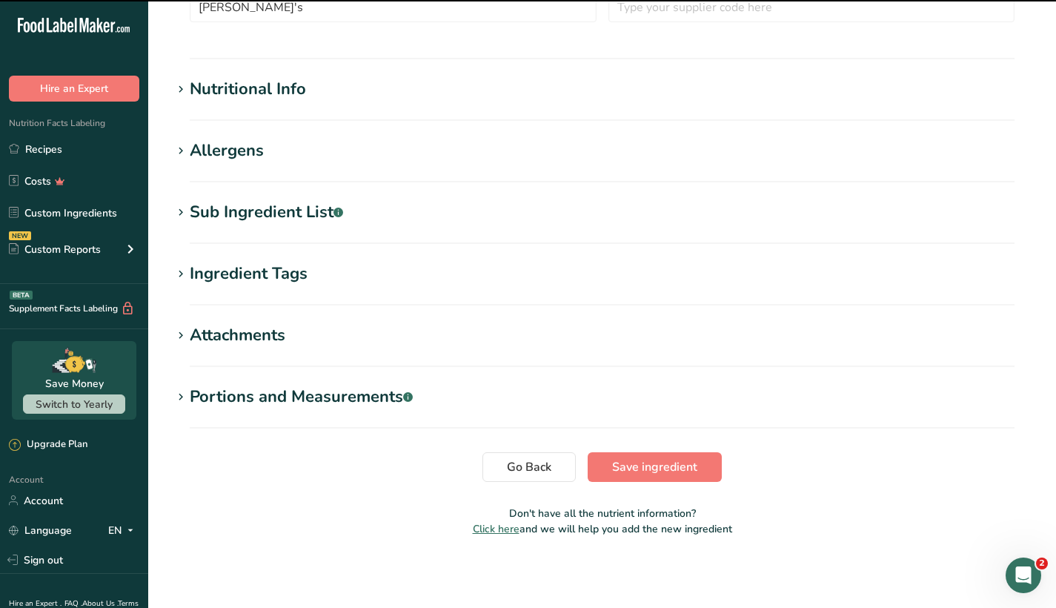
scroll to position [395, 0]
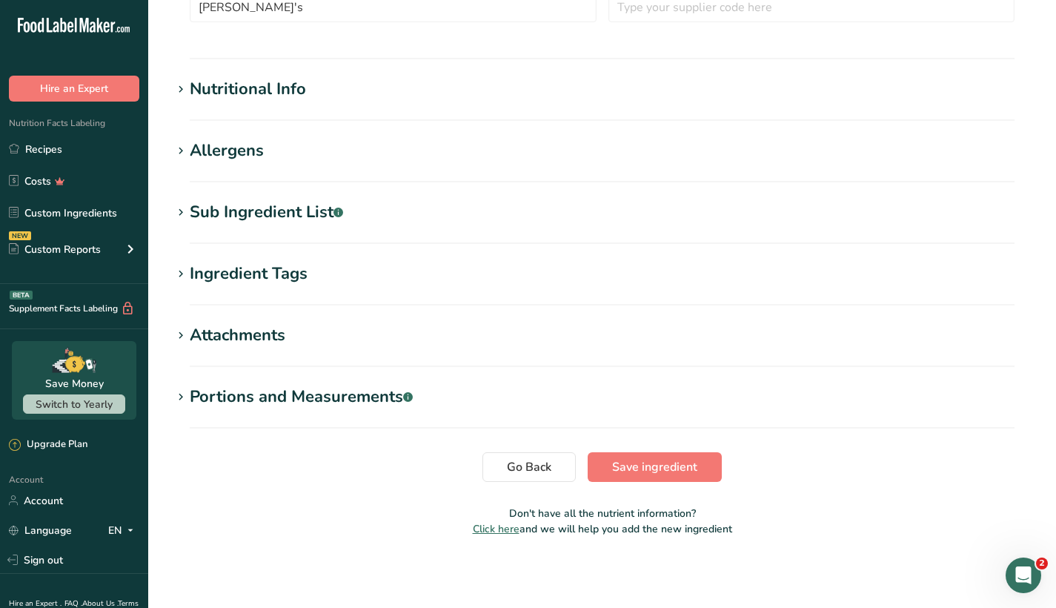
click at [257, 207] on div "Sub Ingredient List .a-a{fill:#347362;}.b-a{fill:#fff;}" at bounding box center [266, 212] width 153 height 24
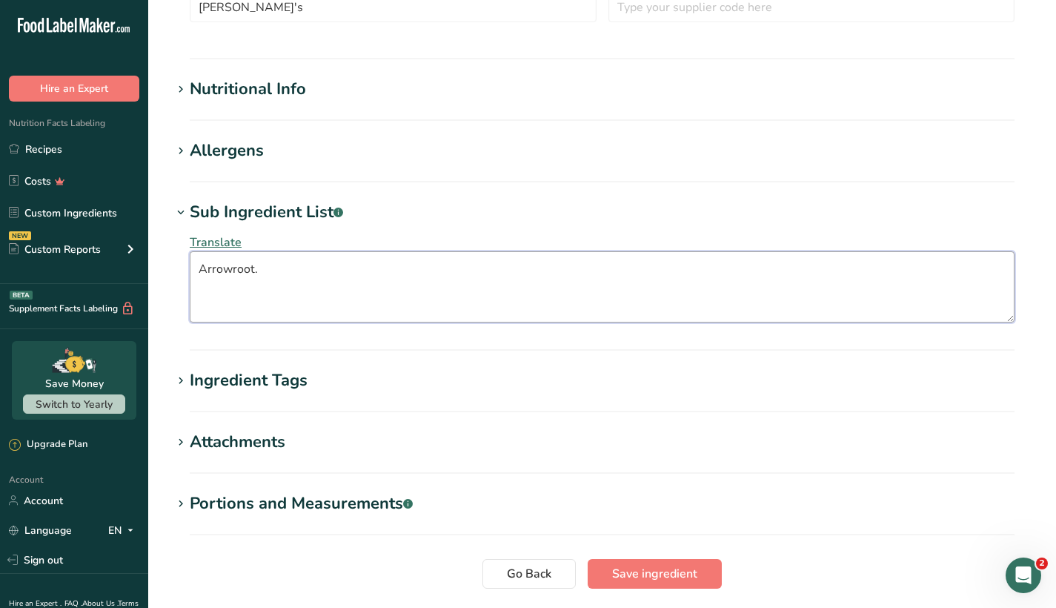
click at [271, 273] on textarea "Arrowroot." at bounding box center [602, 286] width 825 height 71
type textarea "A"
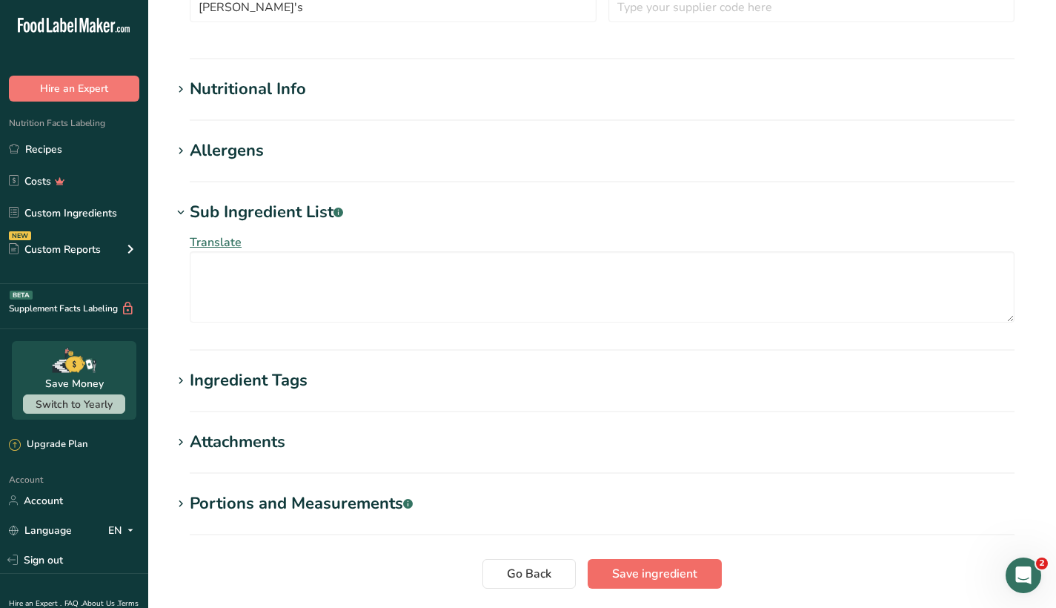
click at [646, 576] on span "Save ingredient" at bounding box center [654, 574] width 85 height 18
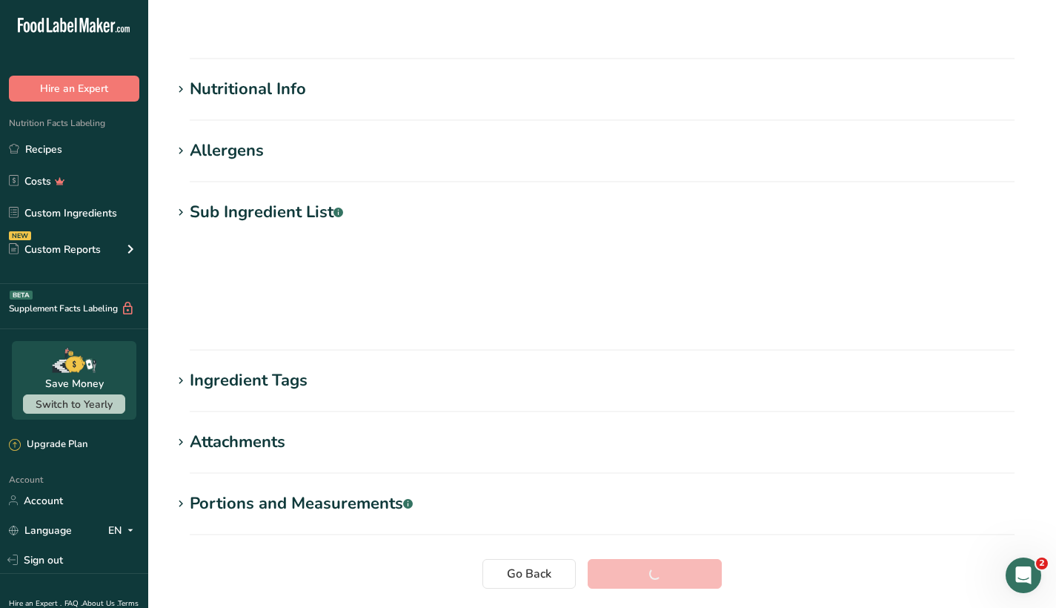
scroll to position [115, 0]
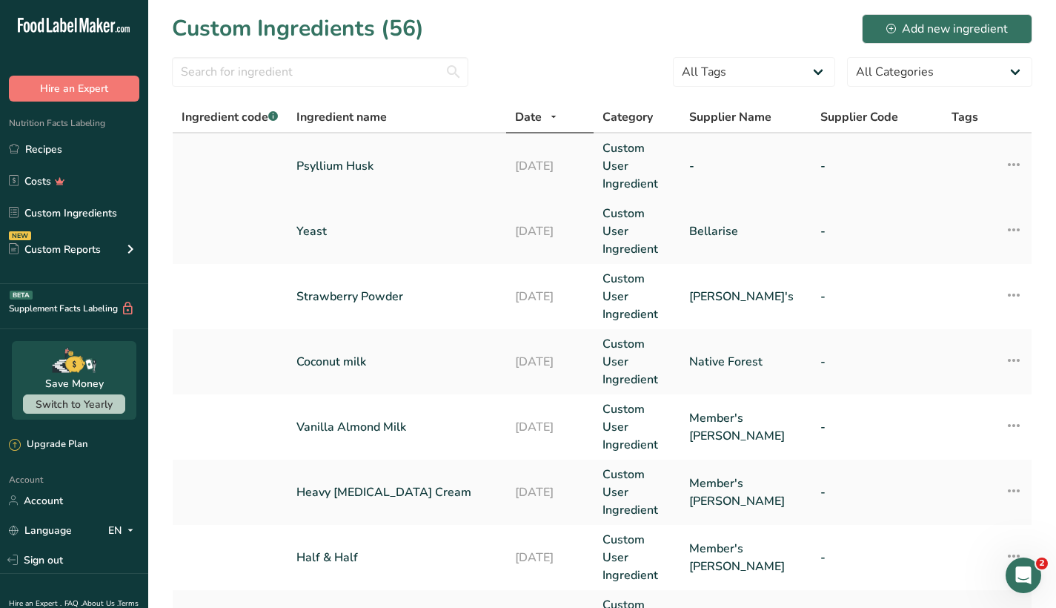
click at [410, 164] on link "Psyllium Husk" at bounding box center [396, 166] width 201 height 18
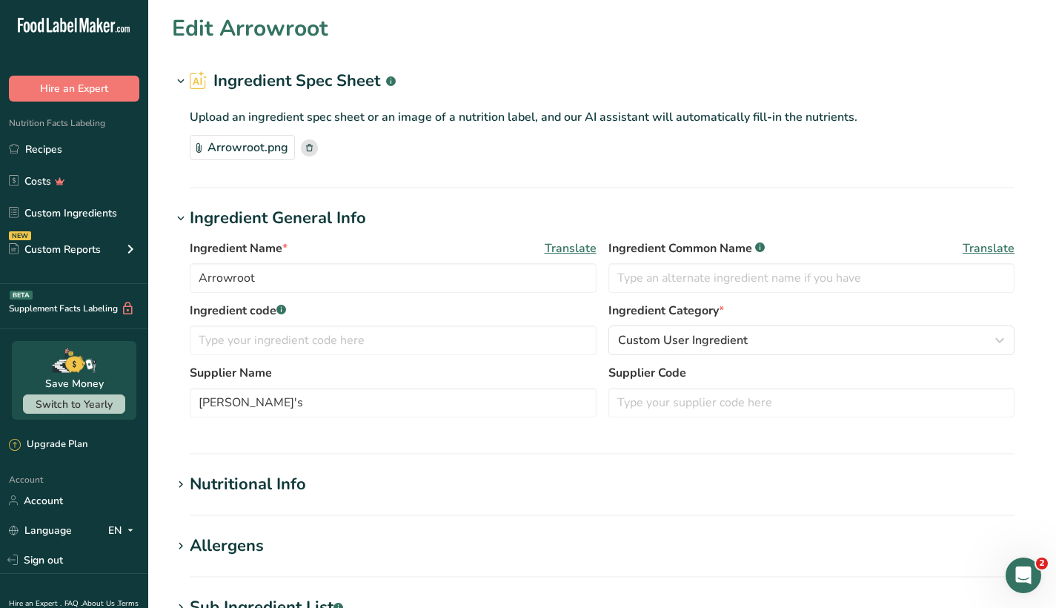
type input "Psyllium Husk"
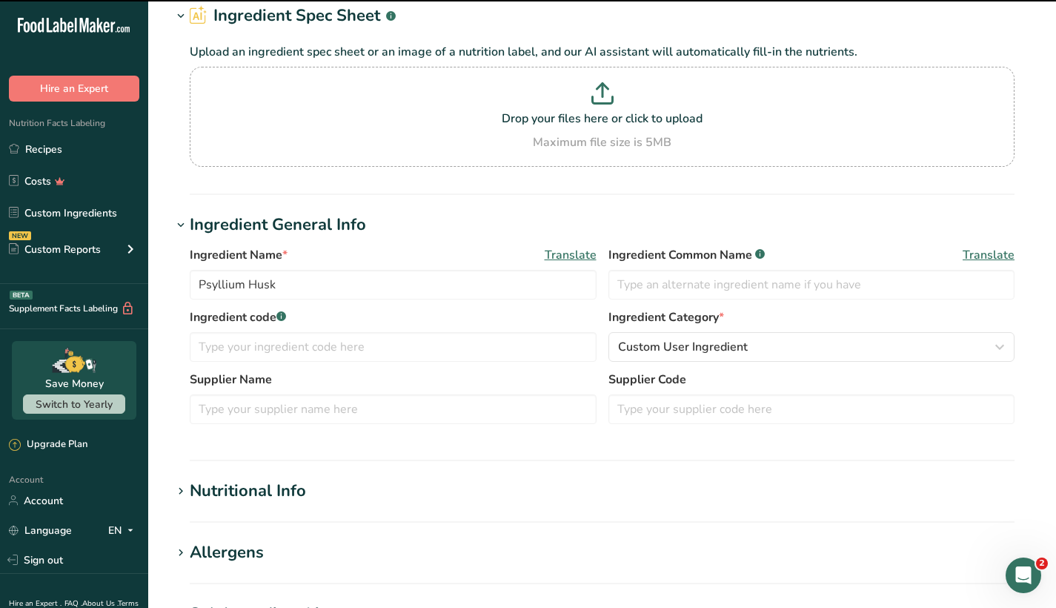
scroll to position [67, 0]
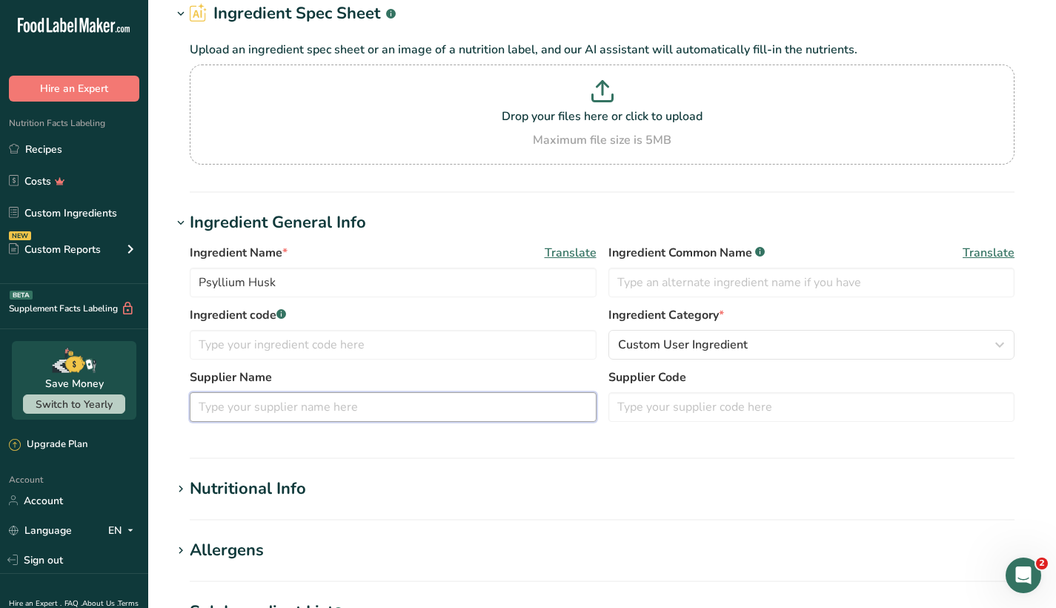
click at [367, 408] on input "text" at bounding box center [393, 407] width 407 height 30
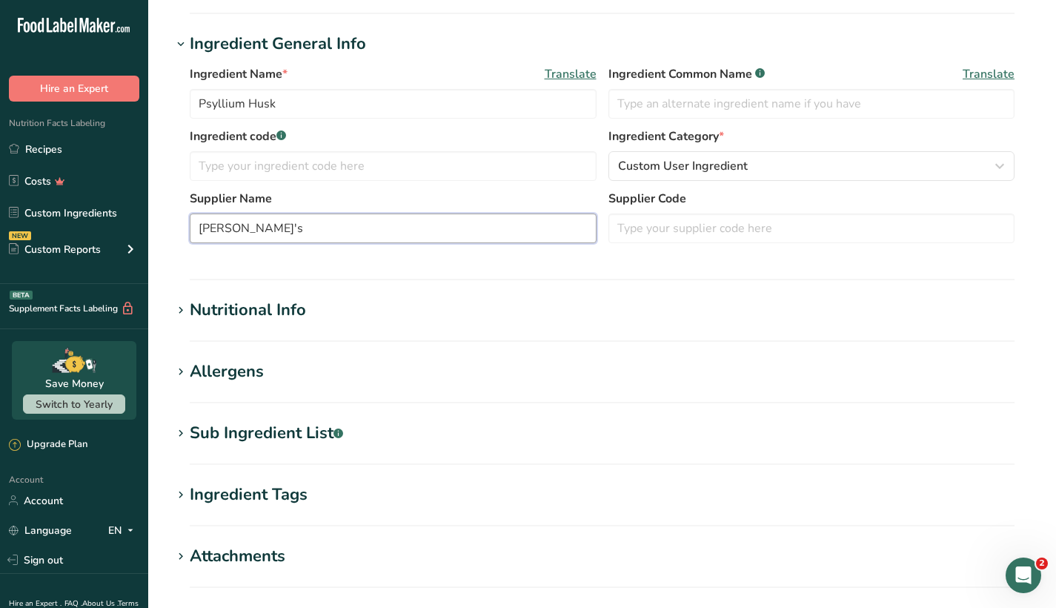
scroll to position [467, 0]
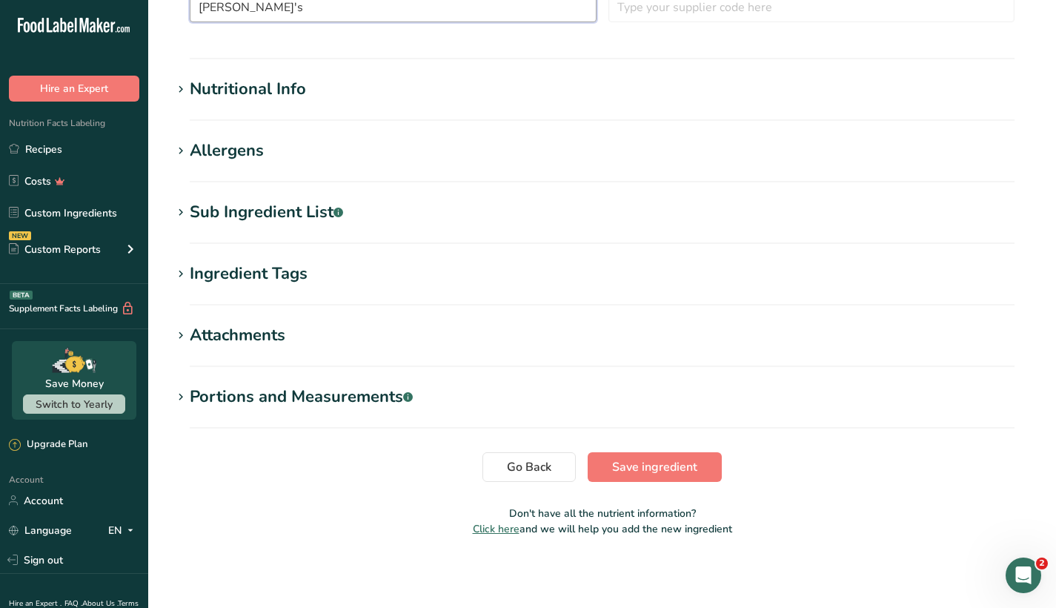
type input "[PERSON_NAME]'s"
click at [198, 87] on div "Nutritional Info" at bounding box center [248, 89] width 116 height 24
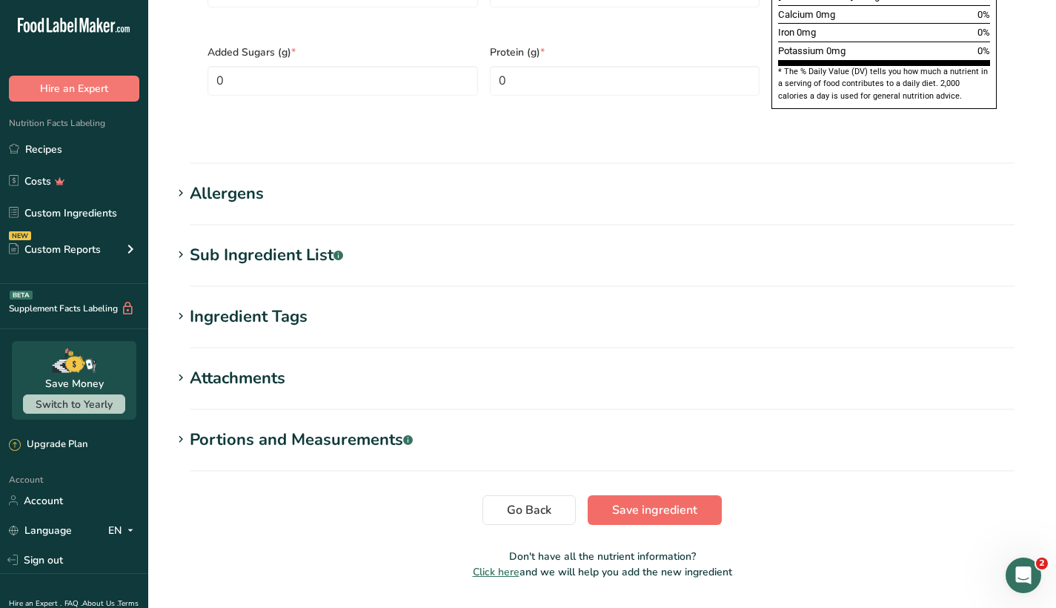
scroll to position [1114, 0]
click at [664, 502] on span "Save ingredient" at bounding box center [654, 511] width 85 height 18
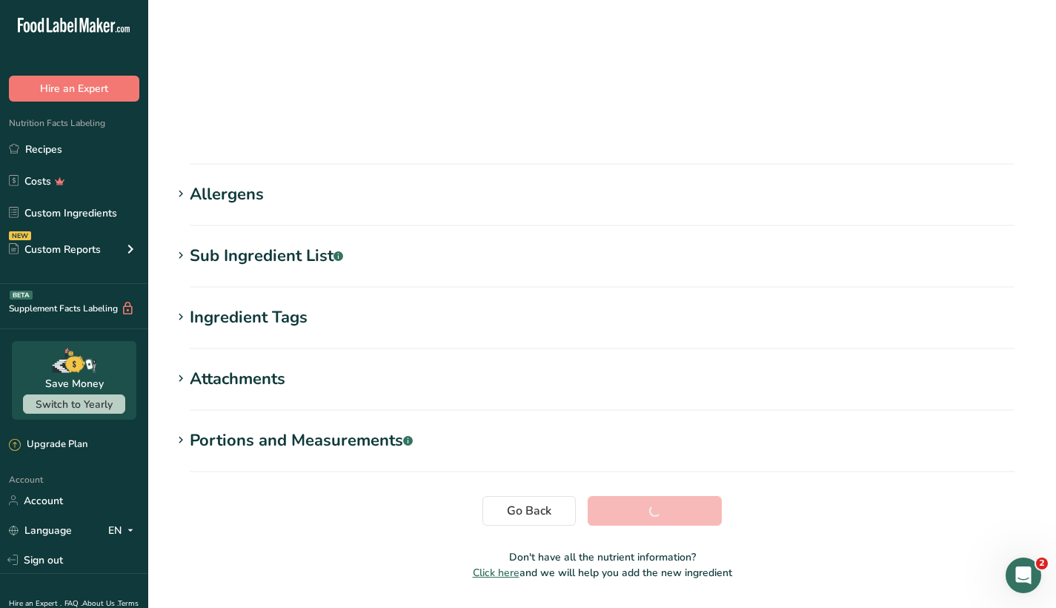
scroll to position [115, 0]
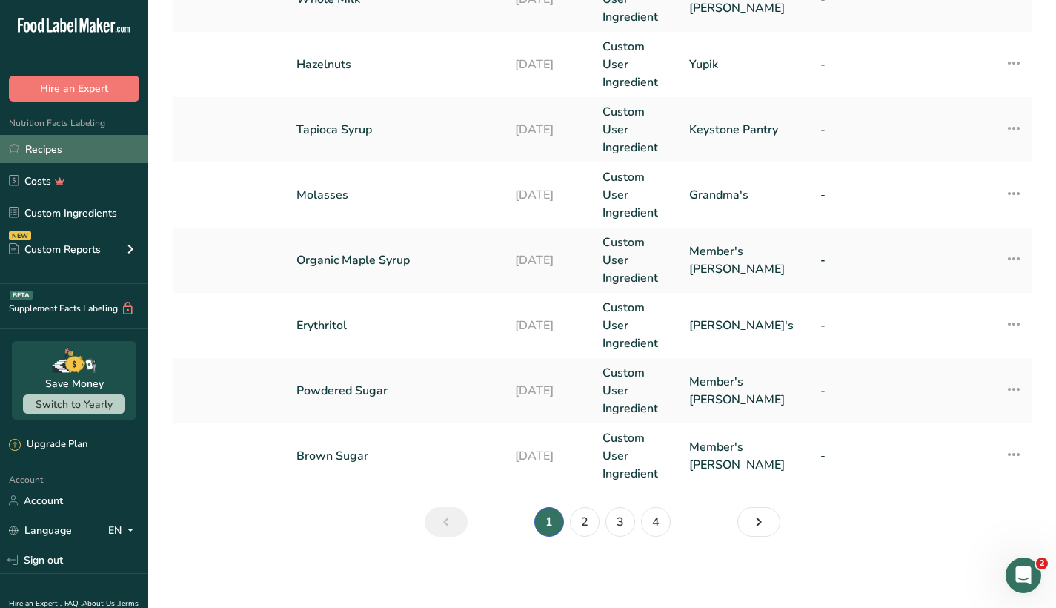
scroll to position [356, 0]
